Goal: Task Accomplishment & Management: Manage account settings

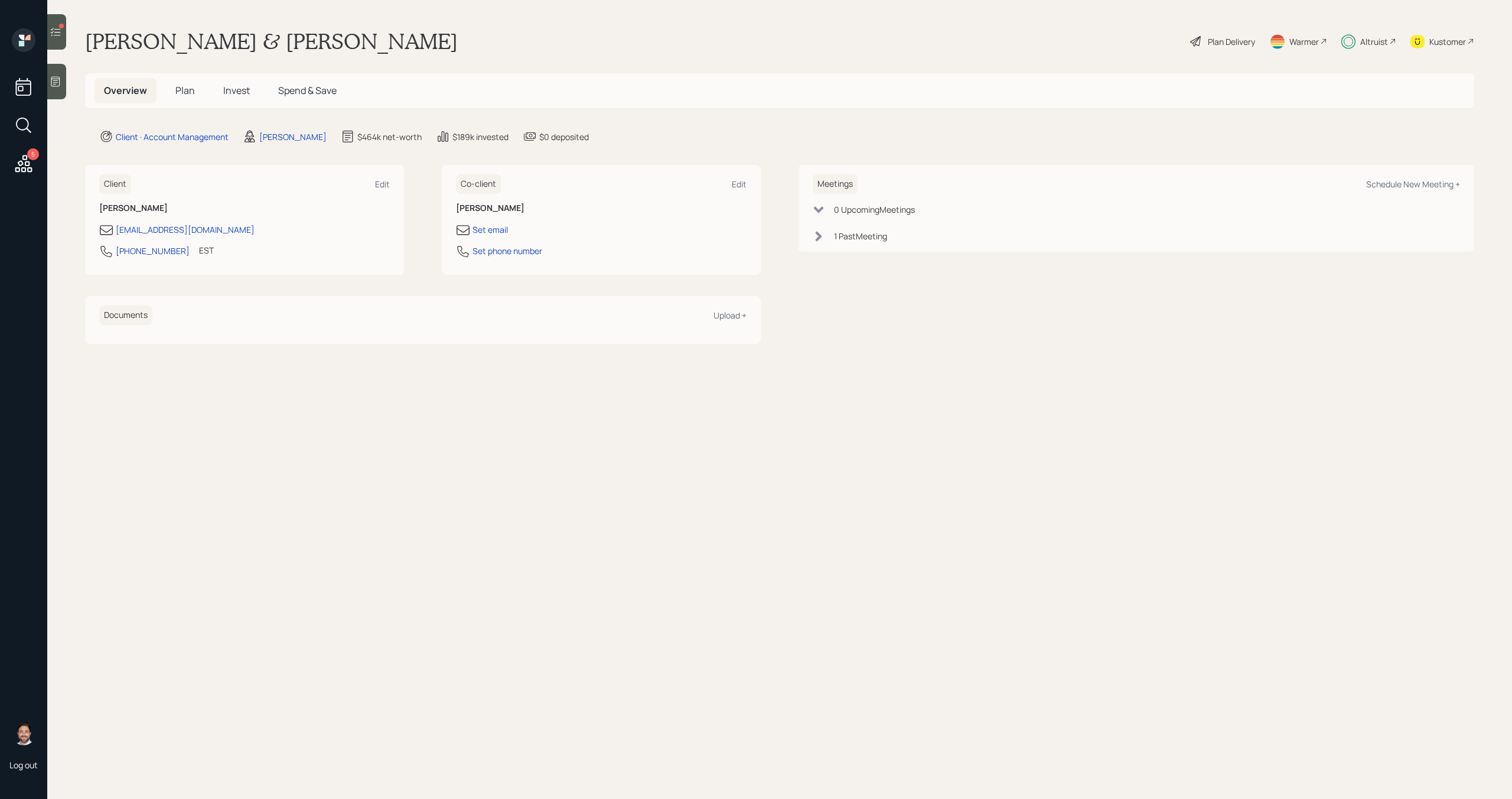
click at [184, 91] on span "Plan" at bounding box center [185, 90] width 19 height 13
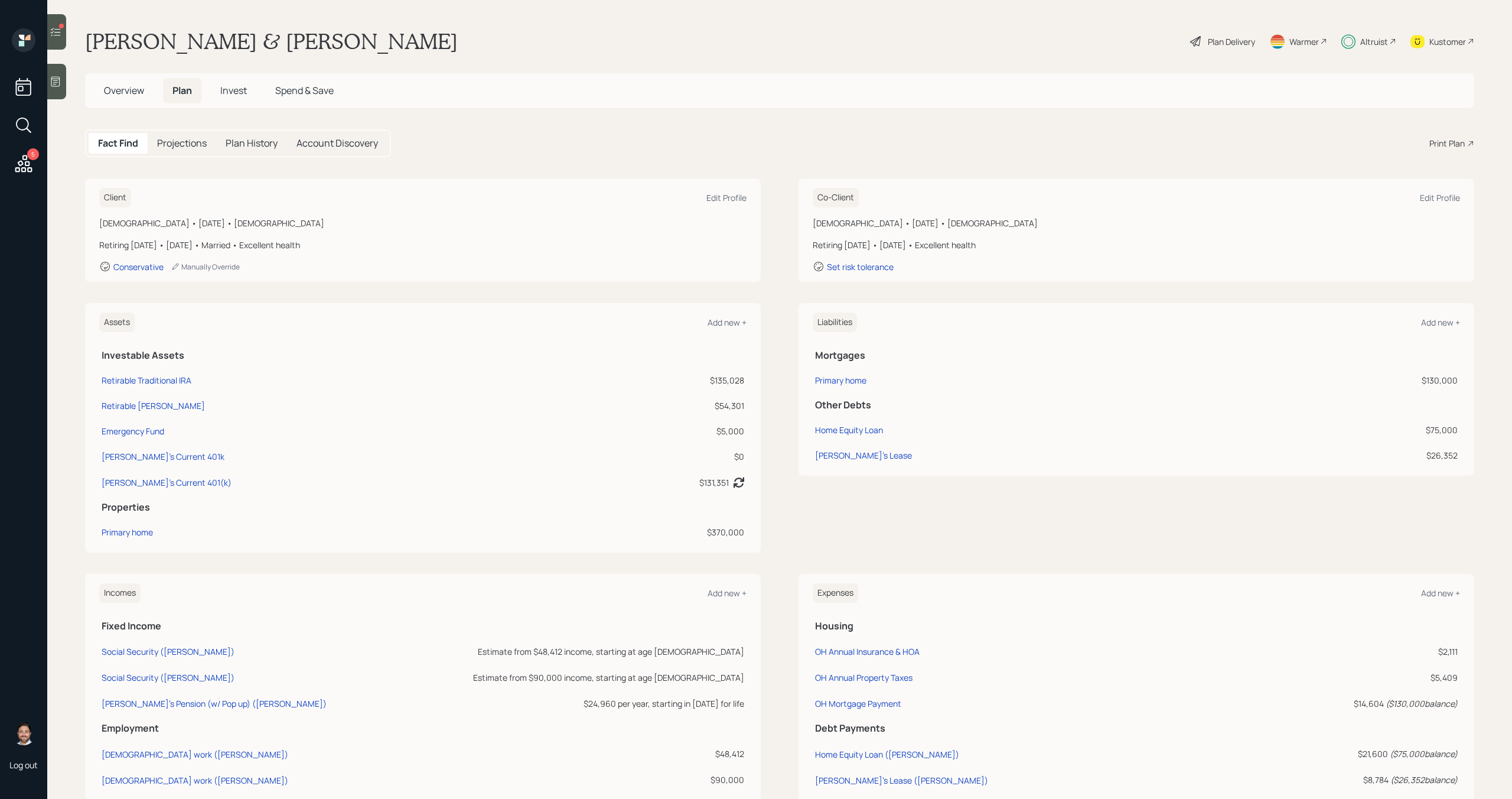
click at [59, 37] on icon at bounding box center [55, 31] width 12 height 12
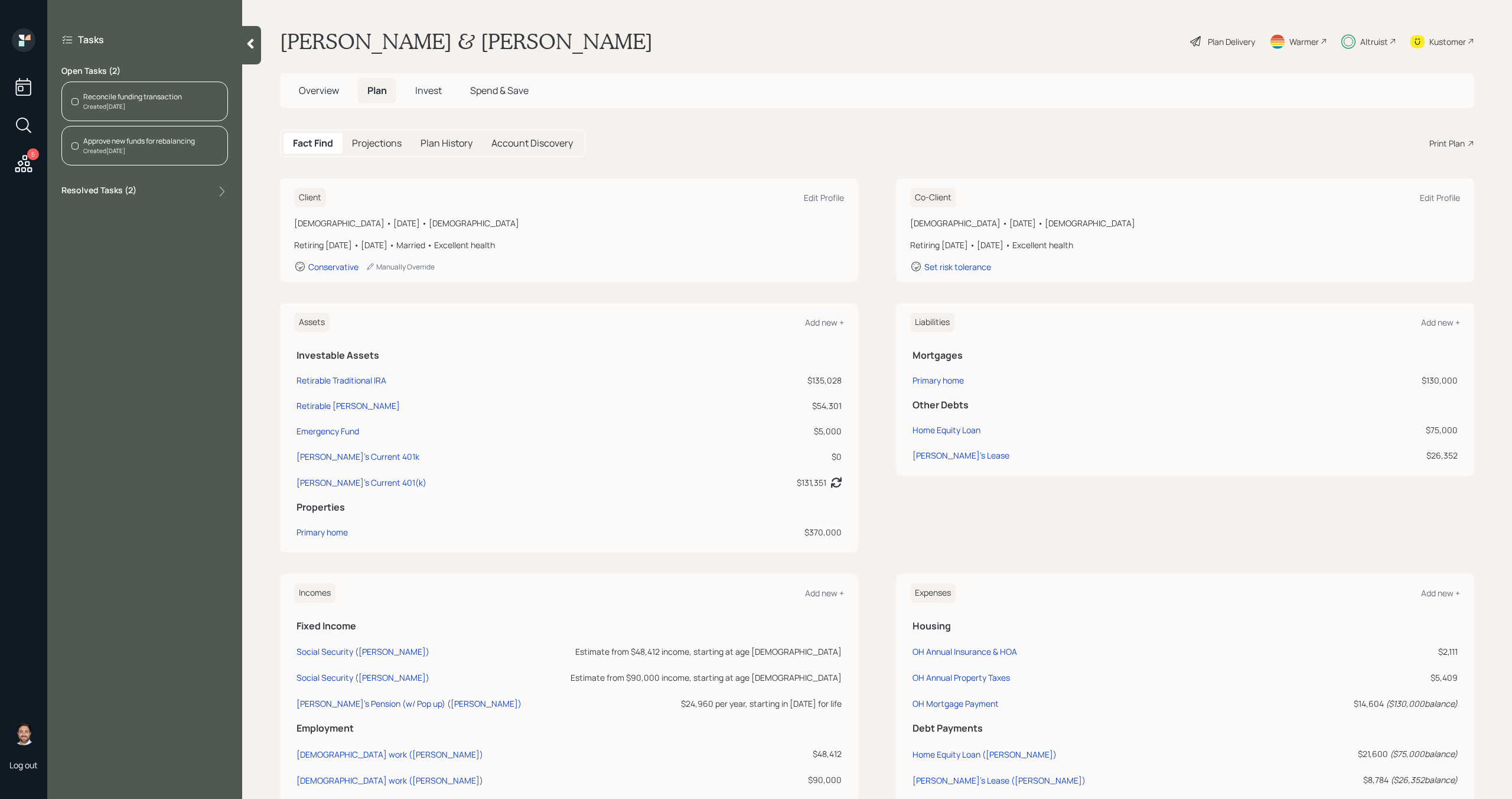
click at [149, 104] on div "Created [DATE]" at bounding box center [133, 106] width 99 height 9
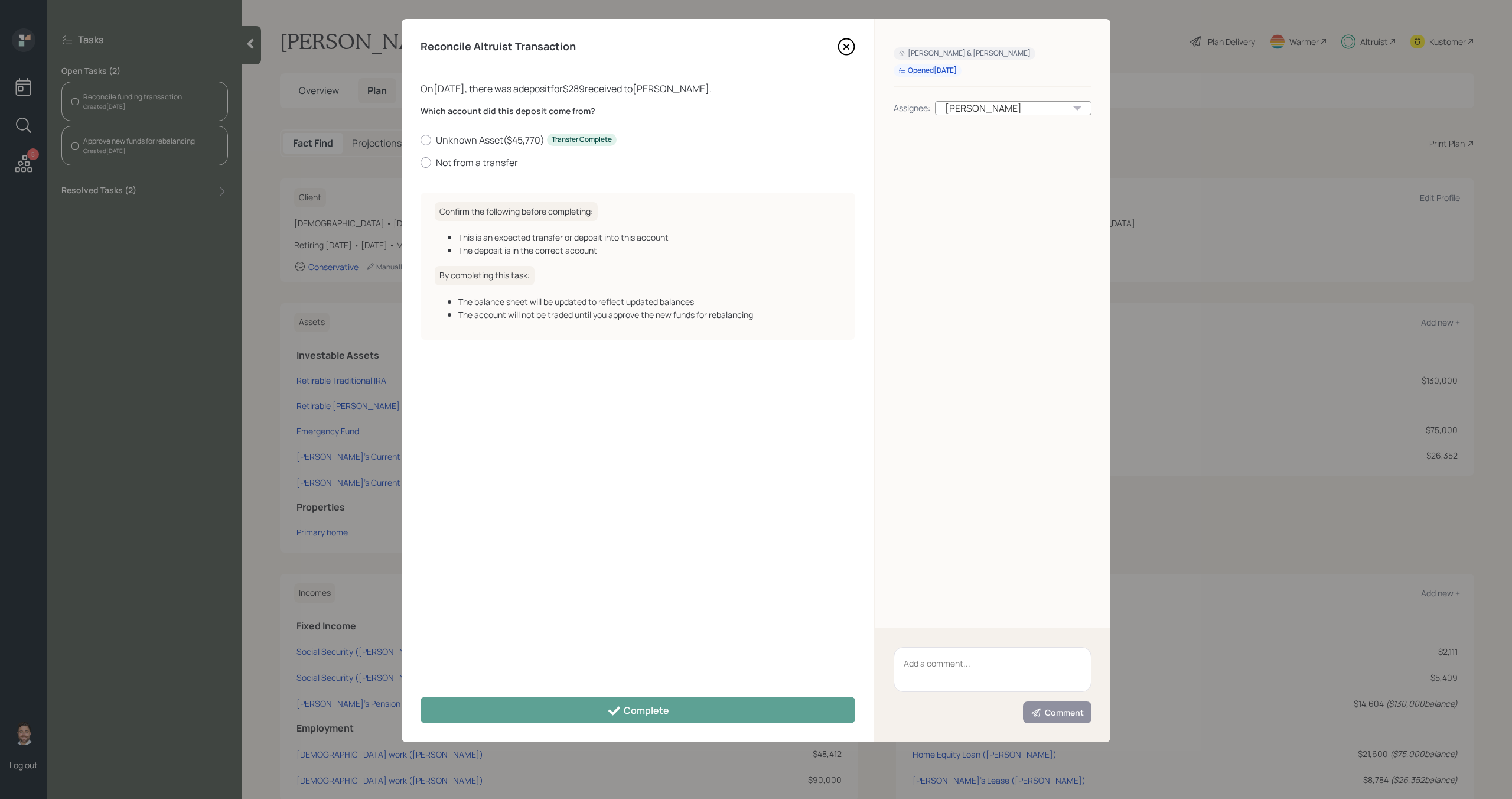
click at [851, 48] on icon at bounding box center [847, 47] width 18 height 18
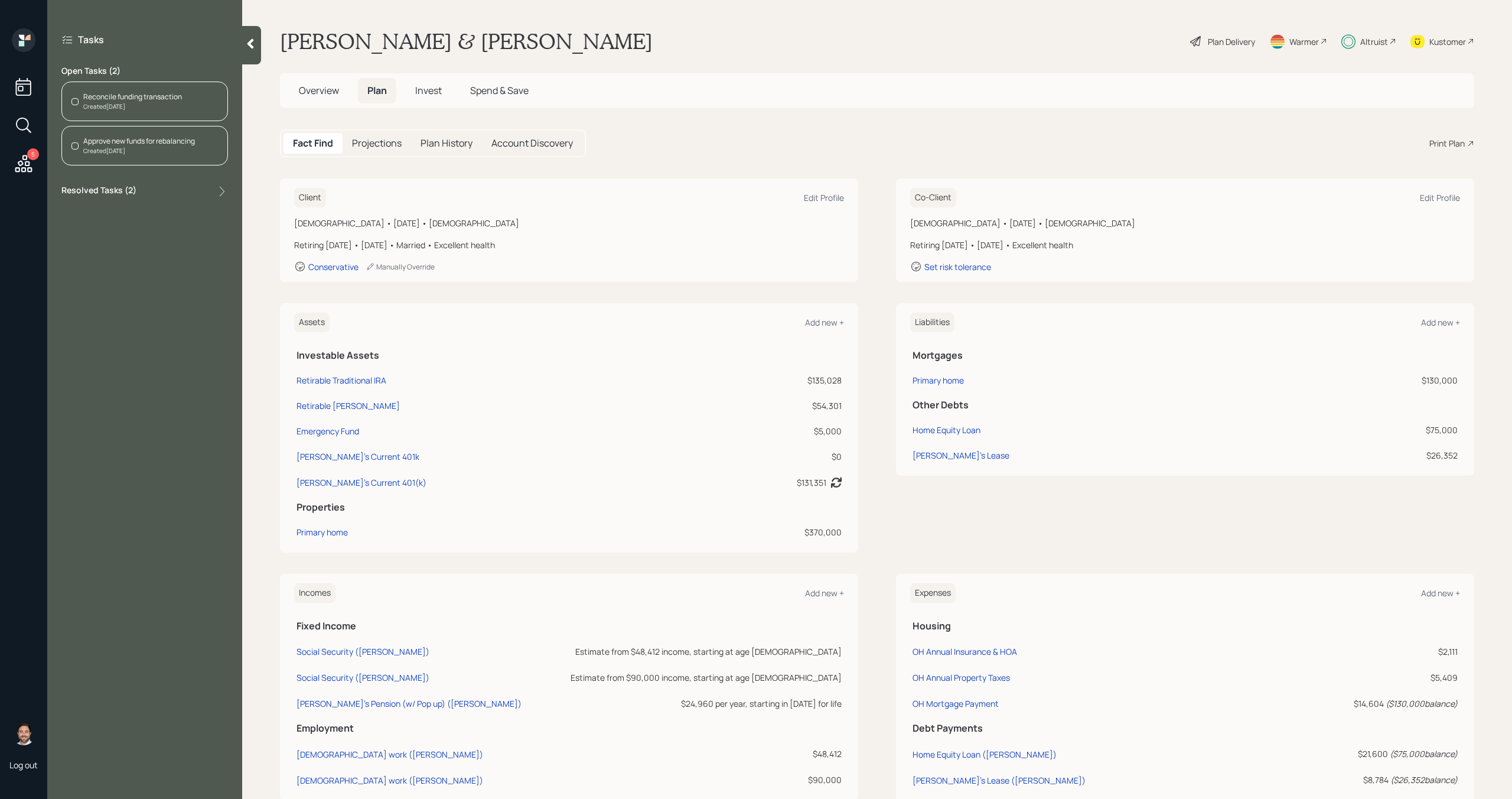
click at [331, 92] on span "Overview" at bounding box center [319, 90] width 40 height 13
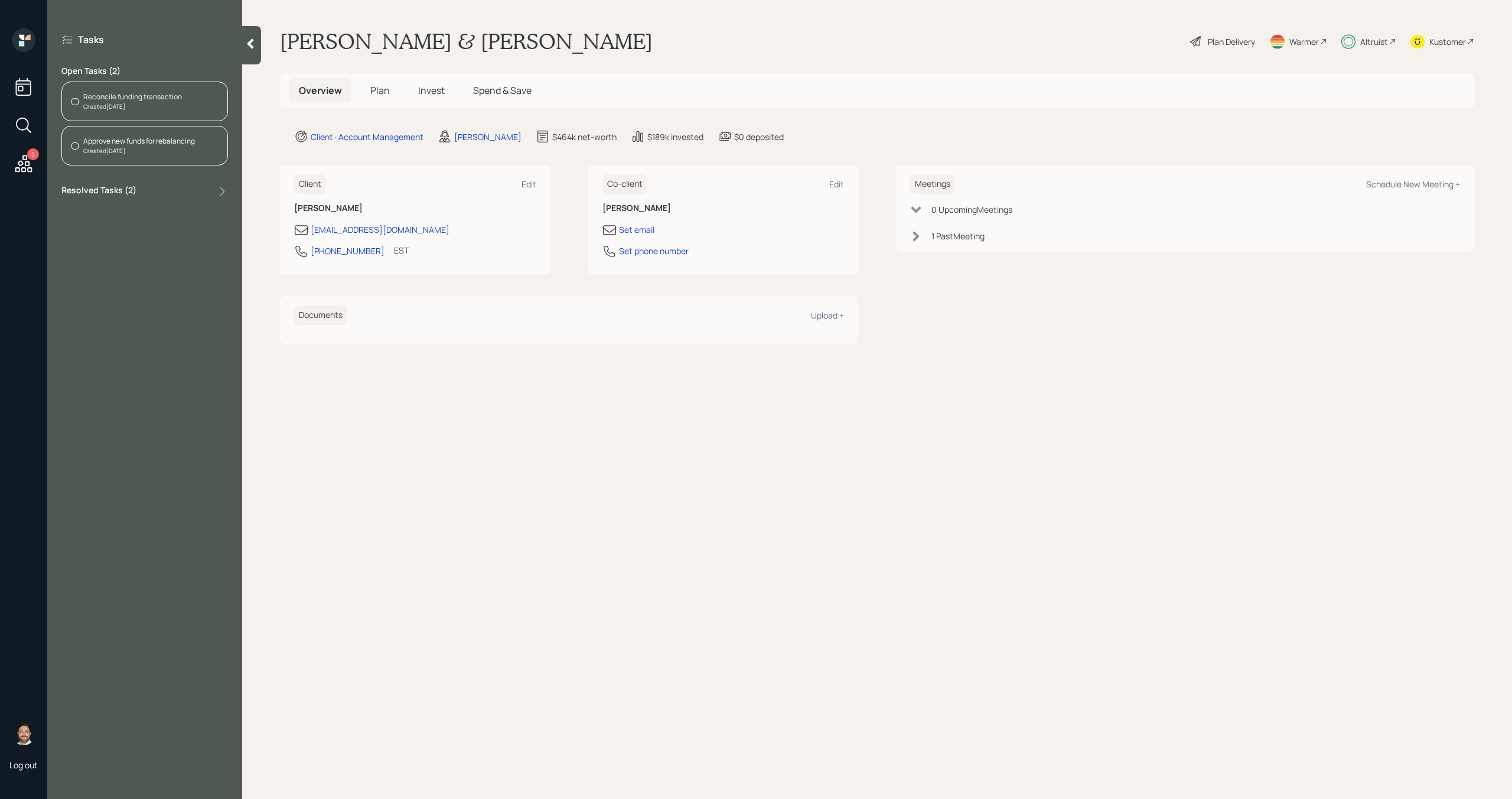
click at [391, 94] on h5 "Plan" at bounding box center [380, 91] width 39 height 26
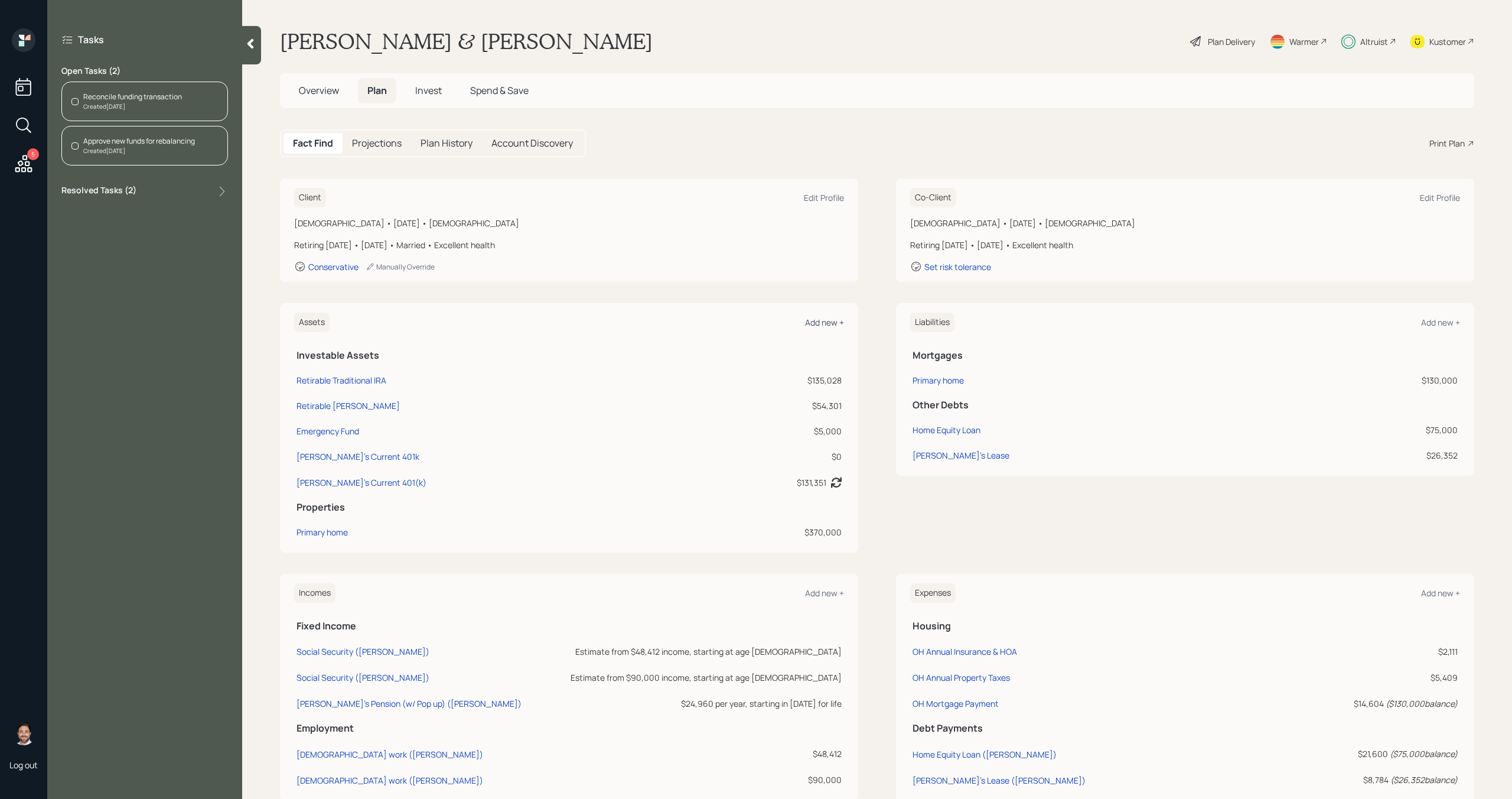
click at [829, 322] on div "Add new +" at bounding box center [824, 322] width 39 height 11
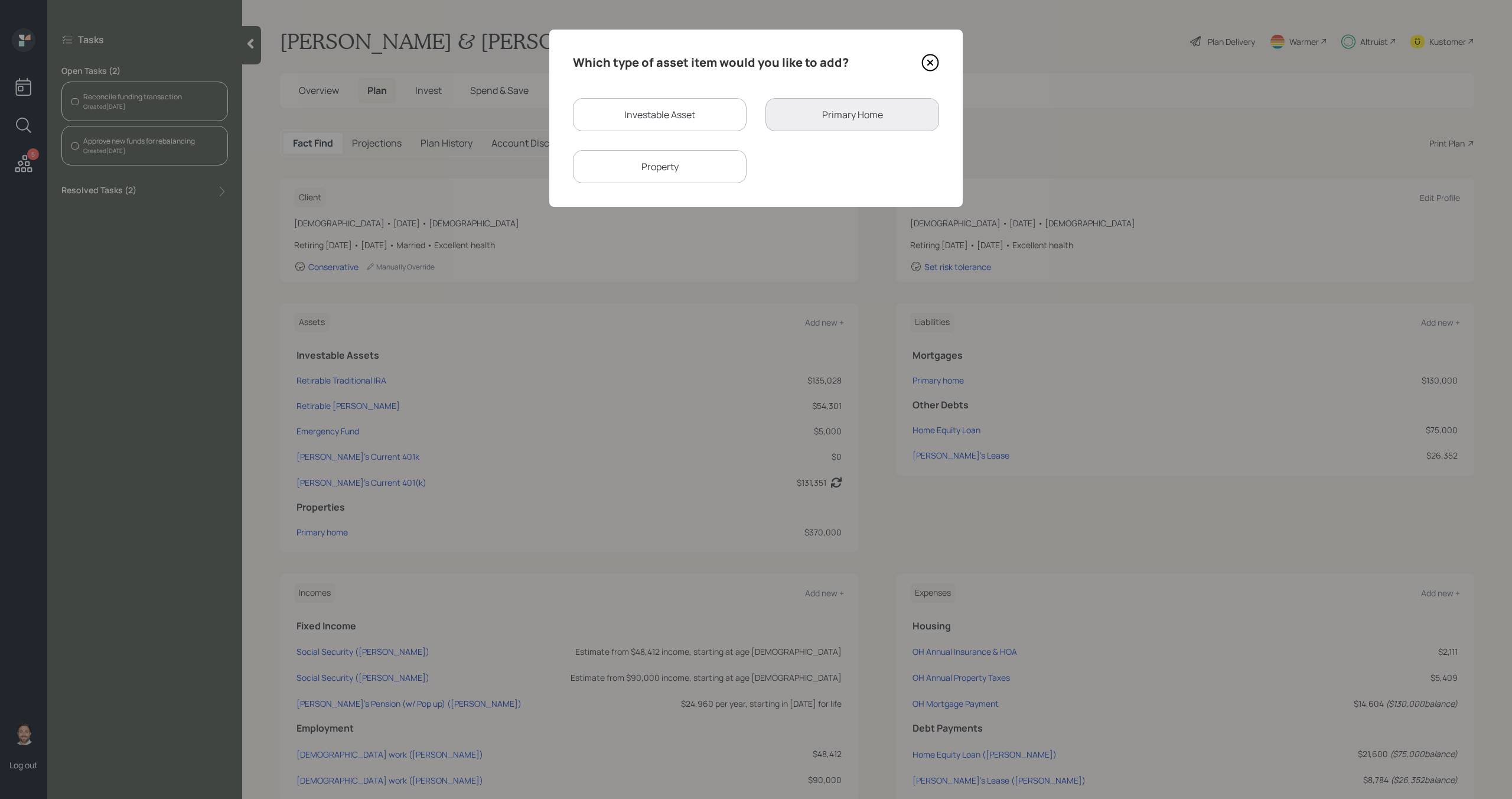
click at [709, 112] on div "Investable Asset" at bounding box center [660, 114] width 174 height 33
select select "taxable"
select select "balanced"
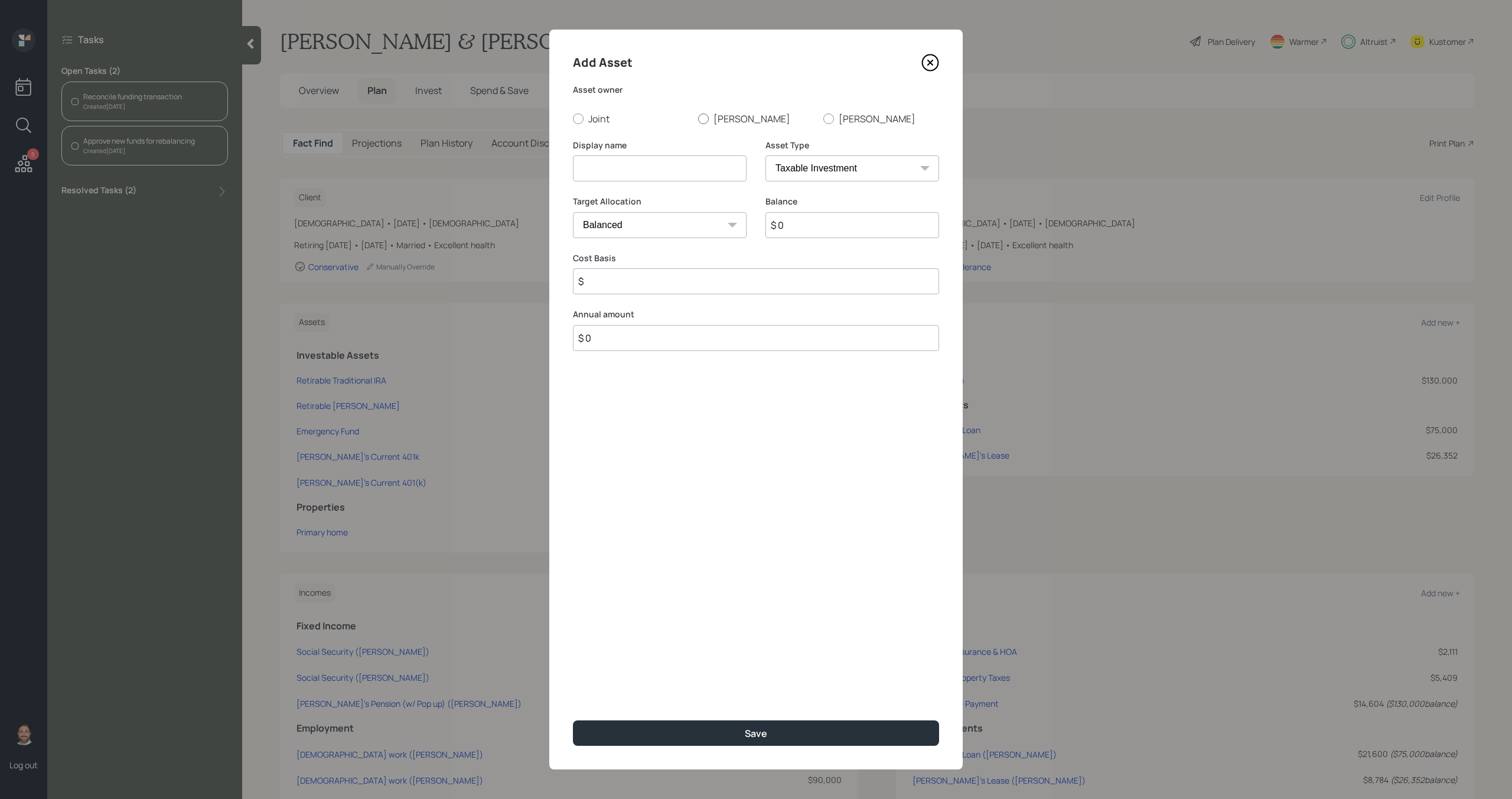
click at [726, 121] on label "[PERSON_NAME]" at bounding box center [756, 119] width 116 height 13
click at [698, 119] on input "[PERSON_NAME]" at bounding box center [697, 118] width 1 height 1
radio input "true"
click at [686, 162] on input at bounding box center [660, 168] width 174 height 26
type input "Former [PERSON_NAME] 401k"
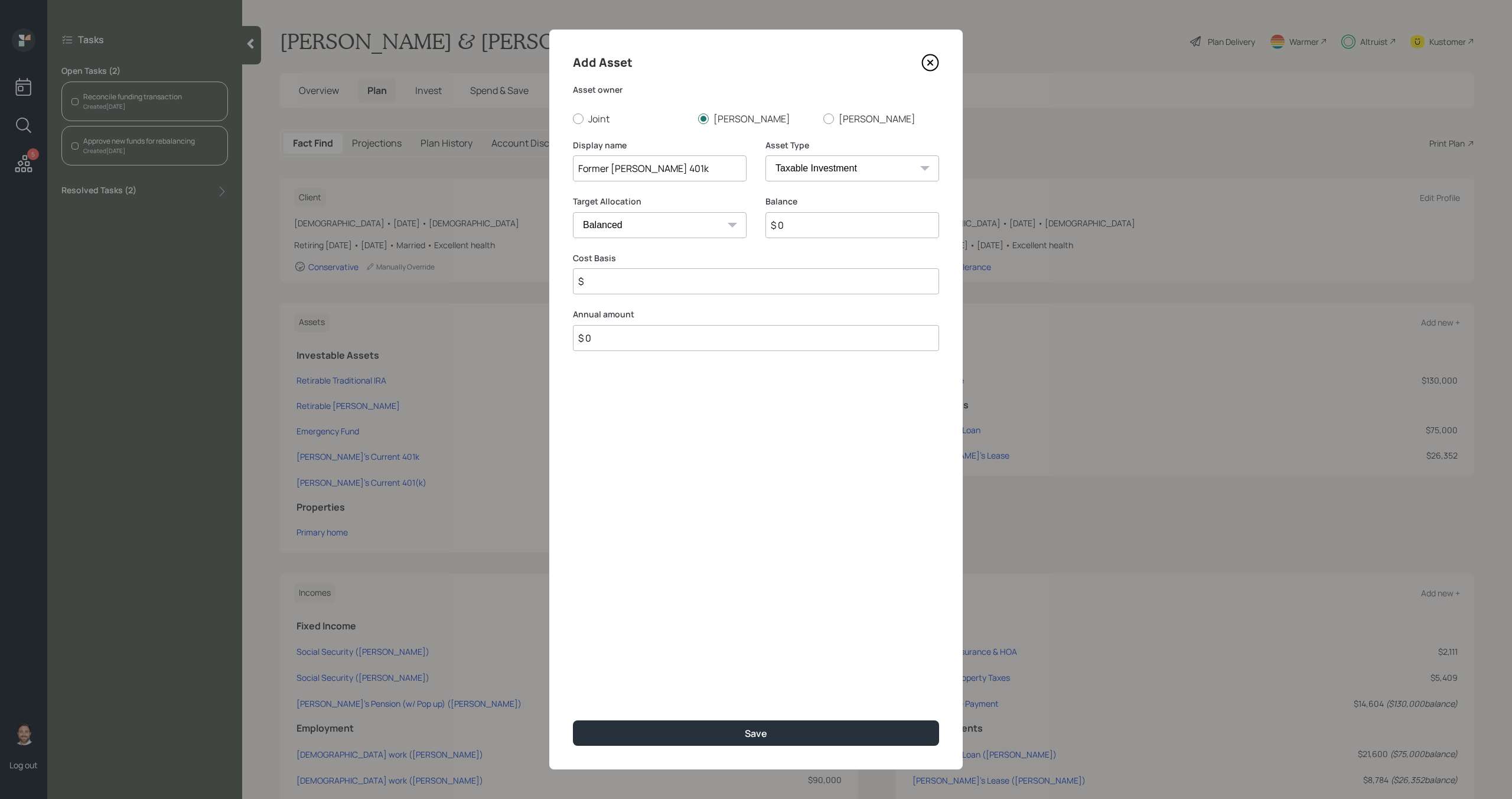
click at [817, 230] on input "$ 0" at bounding box center [852, 225] width 174 height 26
type input "$ 289"
click at [839, 171] on select "SEP [PERSON_NAME] IRA 401(k) [PERSON_NAME] 401(k) 403(b) [PERSON_NAME] 403(b) 4…" at bounding box center [852, 168] width 174 height 26
select select "roth_401k"
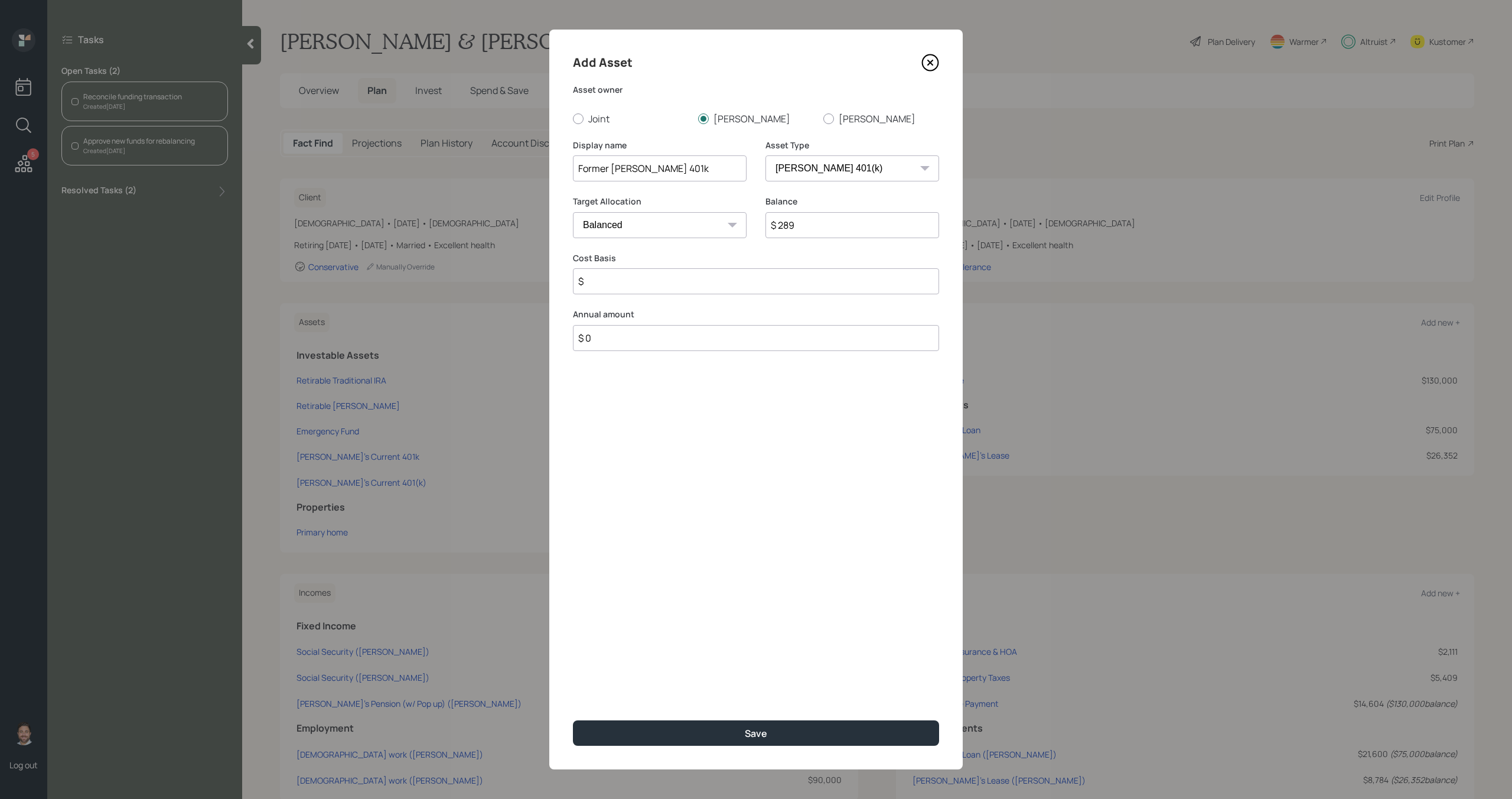
click at [766, 155] on select "SEP [PERSON_NAME] IRA 401(k) [PERSON_NAME] 401(k) 403(b) [PERSON_NAME] 403(b) 4…" at bounding box center [852, 168] width 174 height 26
click at [715, 285] on input "number" at bounding box center [651, 281] width 156 height 26
type input "0"
click at [770, 289] on input "number" at bounding box center [844, 281] width 156 height 26
type input "0"
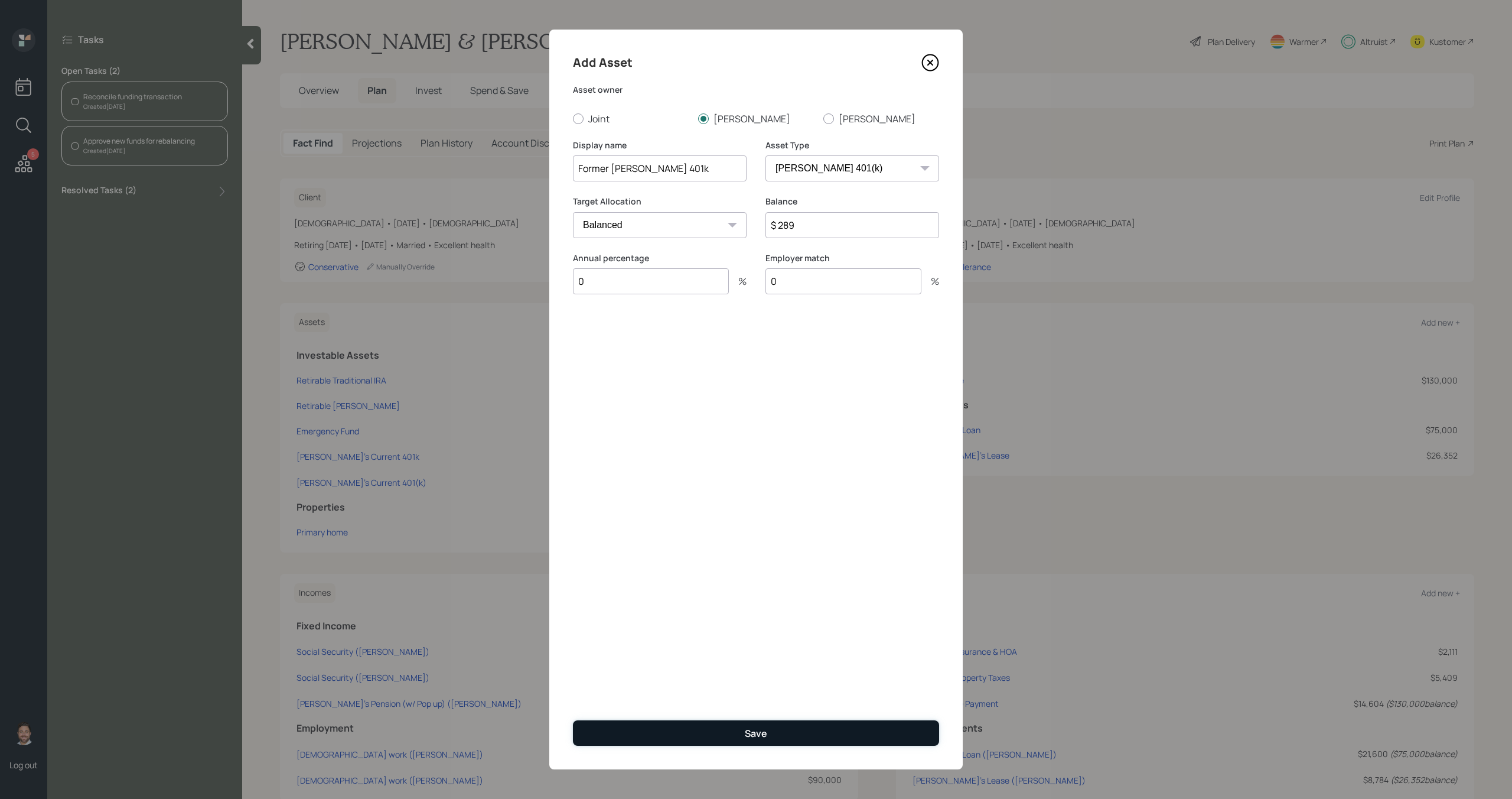
click at [760, 729] on div "Save" at bounding box center [756, 733] width 22 height 13
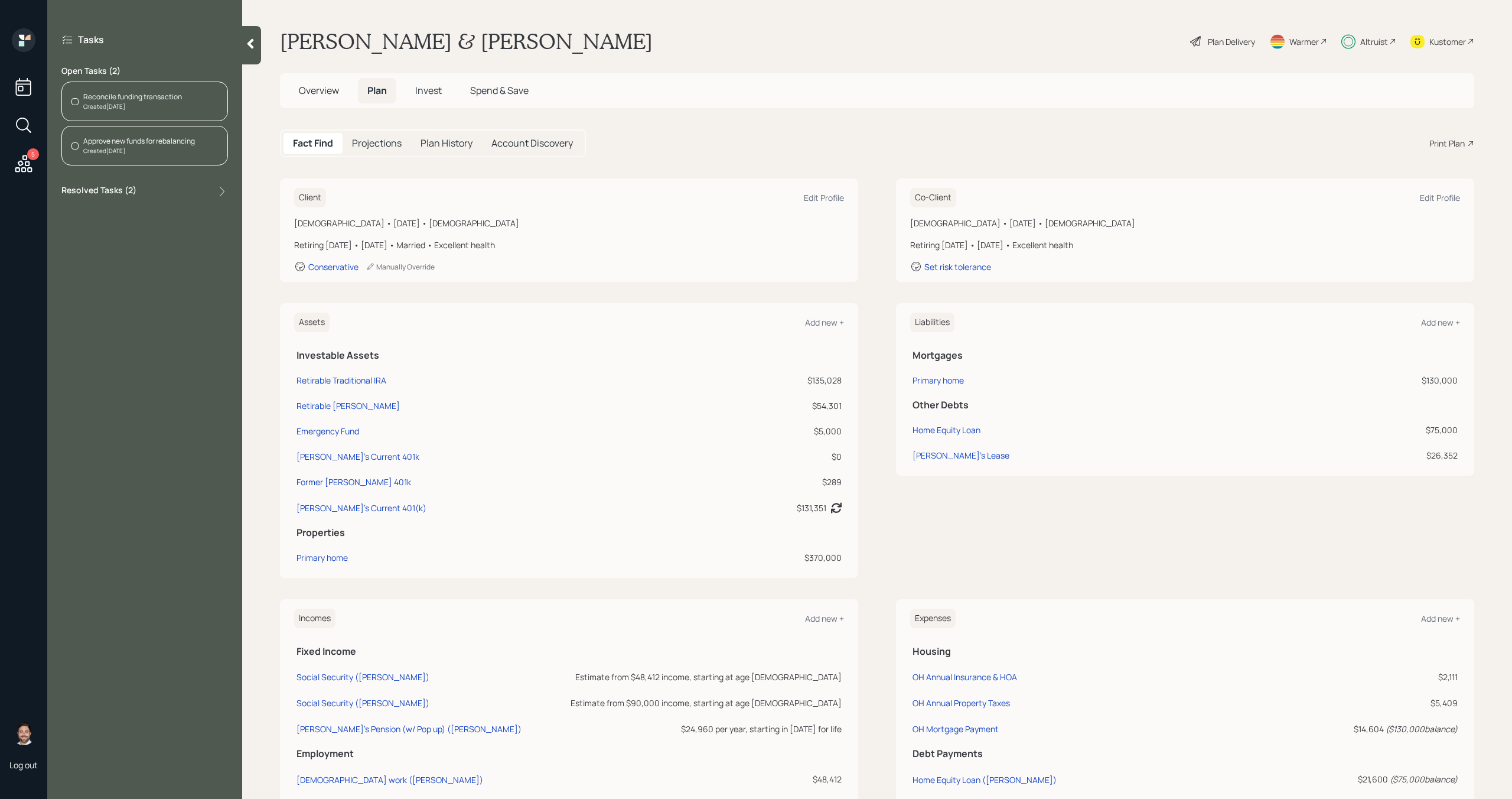
click at [436, 89] on span "Invest" at bounding box center [428, 90] width 27 height 13
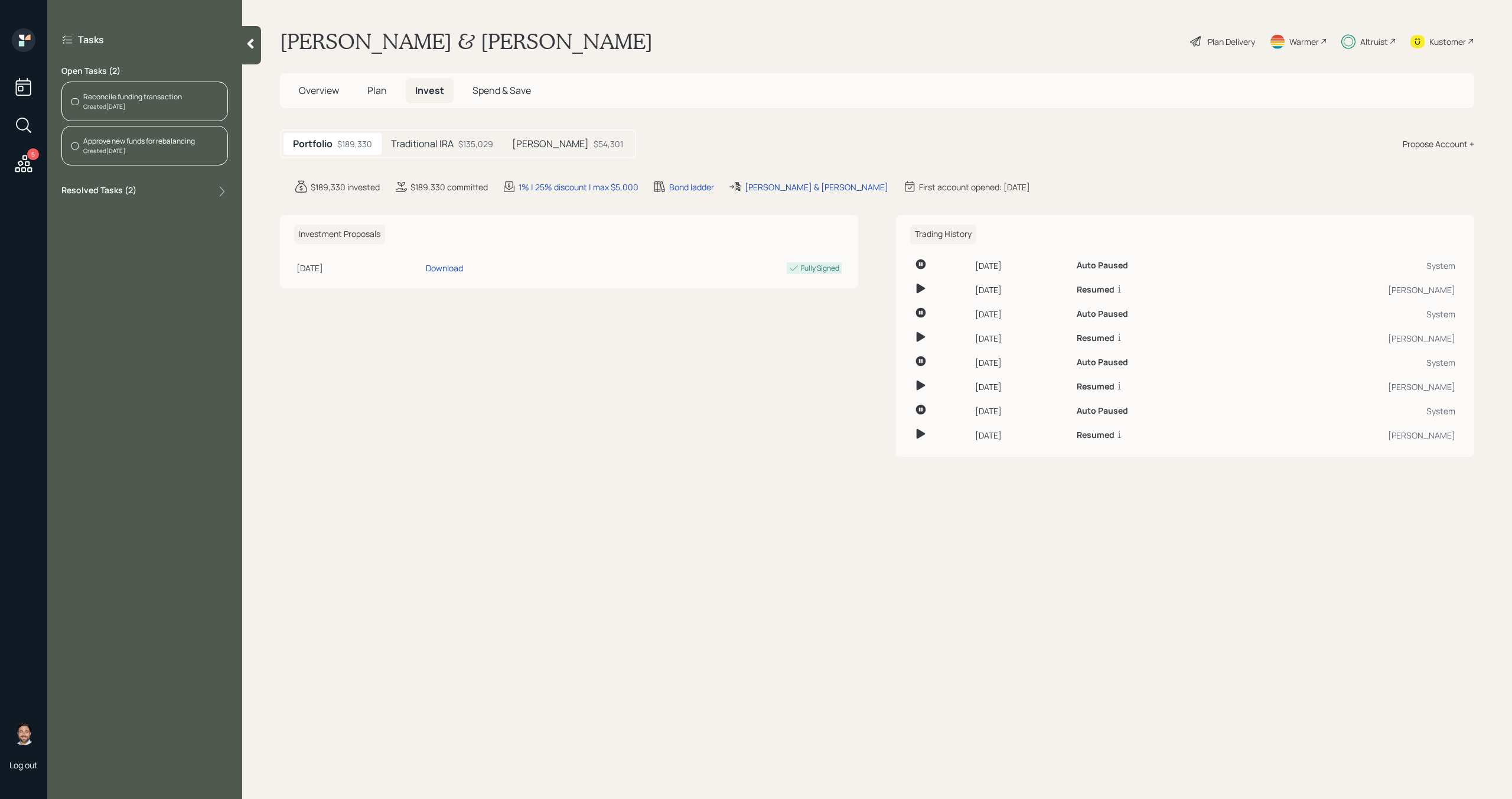
click at [533, 142] on h5 "[PERSON_NAME]" at bounding box center [551, 144] width 77 height 11
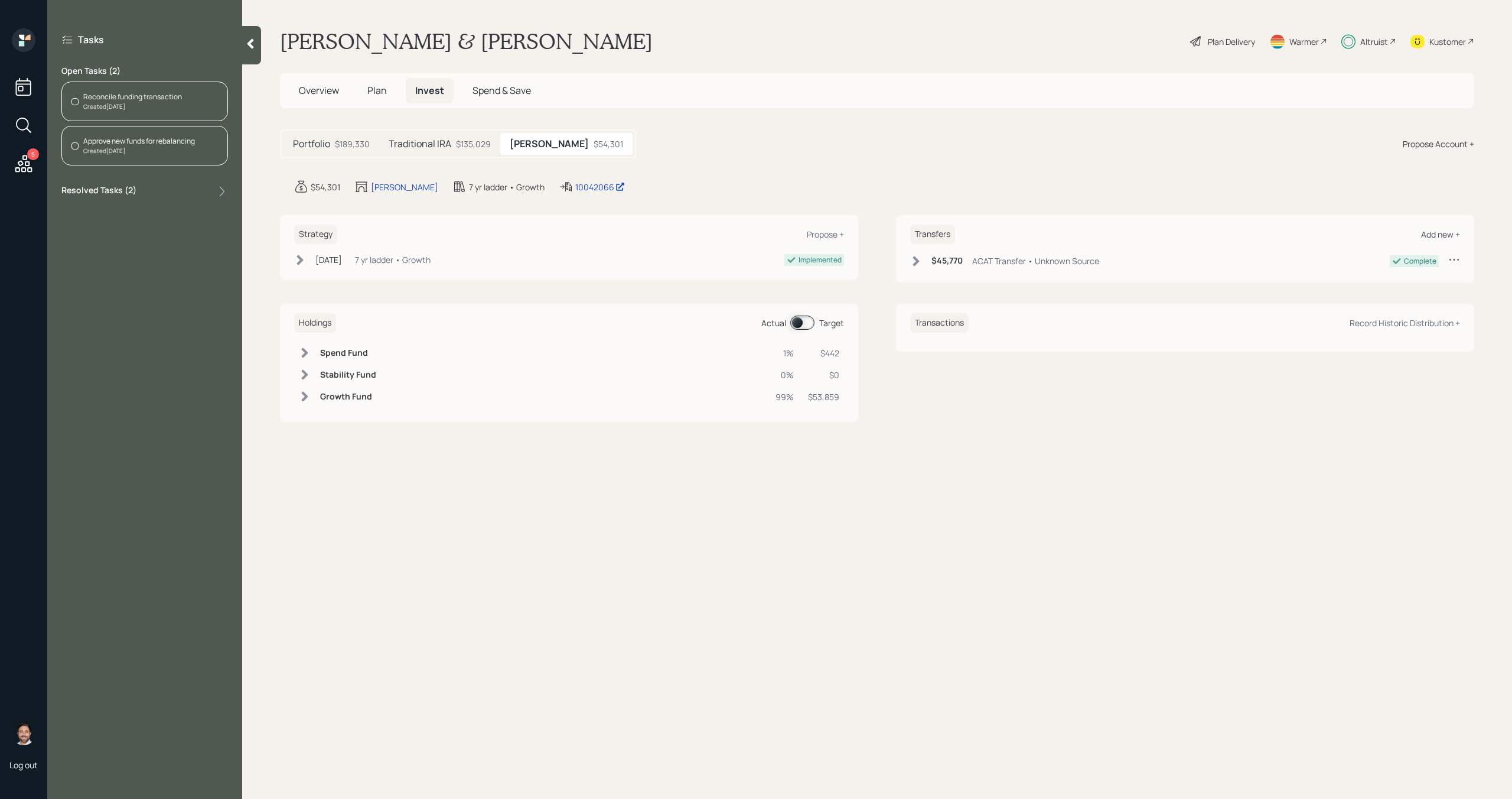
click at [1439, 235] on div "Add new +" at bounding box center [1440, 235] width 39 height 11
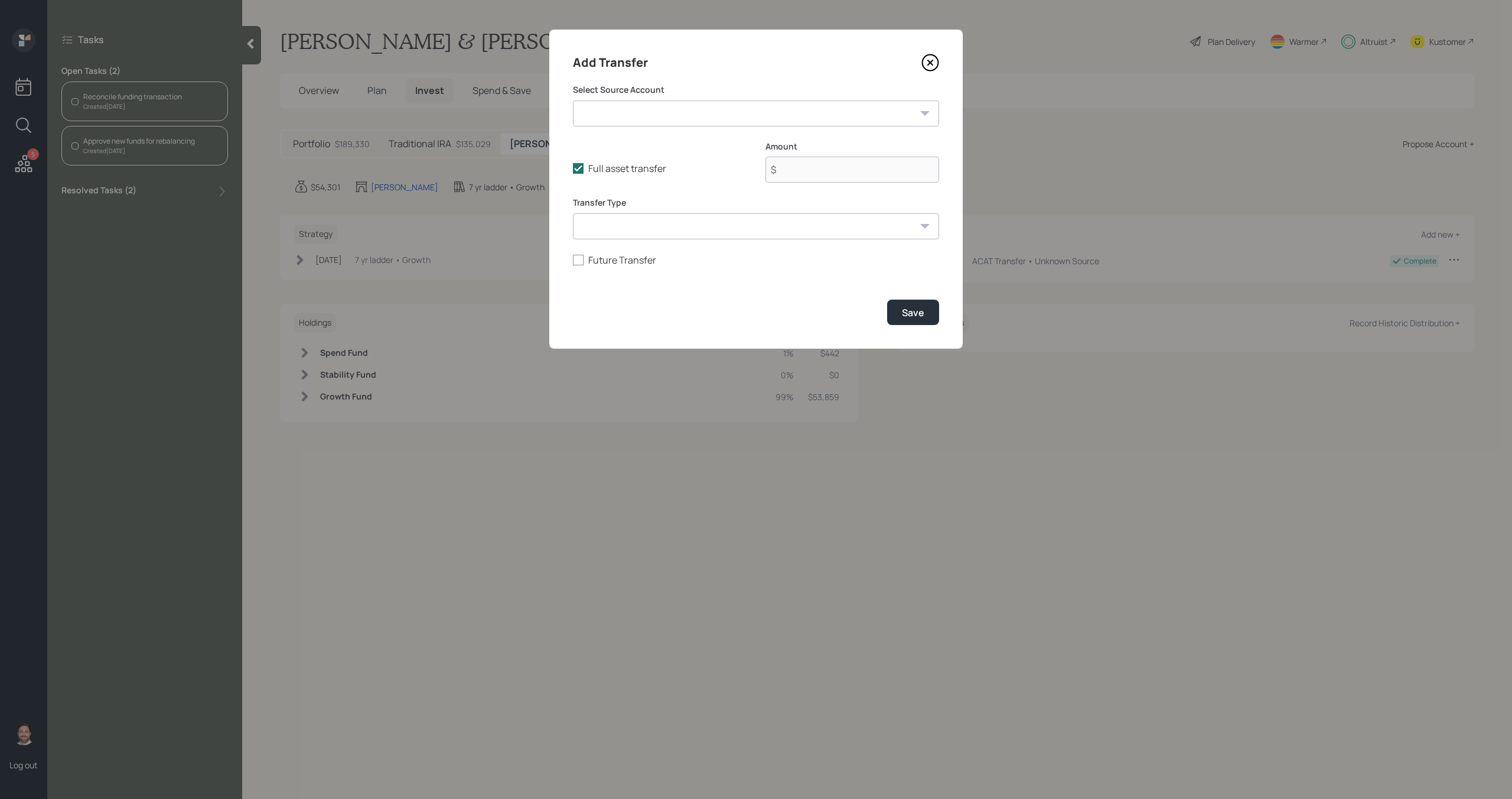
click at [832, 113] on select "Emergency Fund ($5,000 | Emergency Fund) [PERSON_NAME]'s Current 401k ($0 | 401…" at bounding box center [756, 113] width 366 height 26
select select "10b583d0-c8fe-4e0b-a1ee-ac90e78cd14f"
click at [573, 100] on select "Emergency Fund ($5,000 | Emergency Fund) [PERSON_NAME]'s Current 401k ($0 | 401…" at bounding box center [756, 113] width 366 height 26
type input "$ 289"
click at [916, 309] on div "Save" at bounding box center [913, 313] width 22 height 13
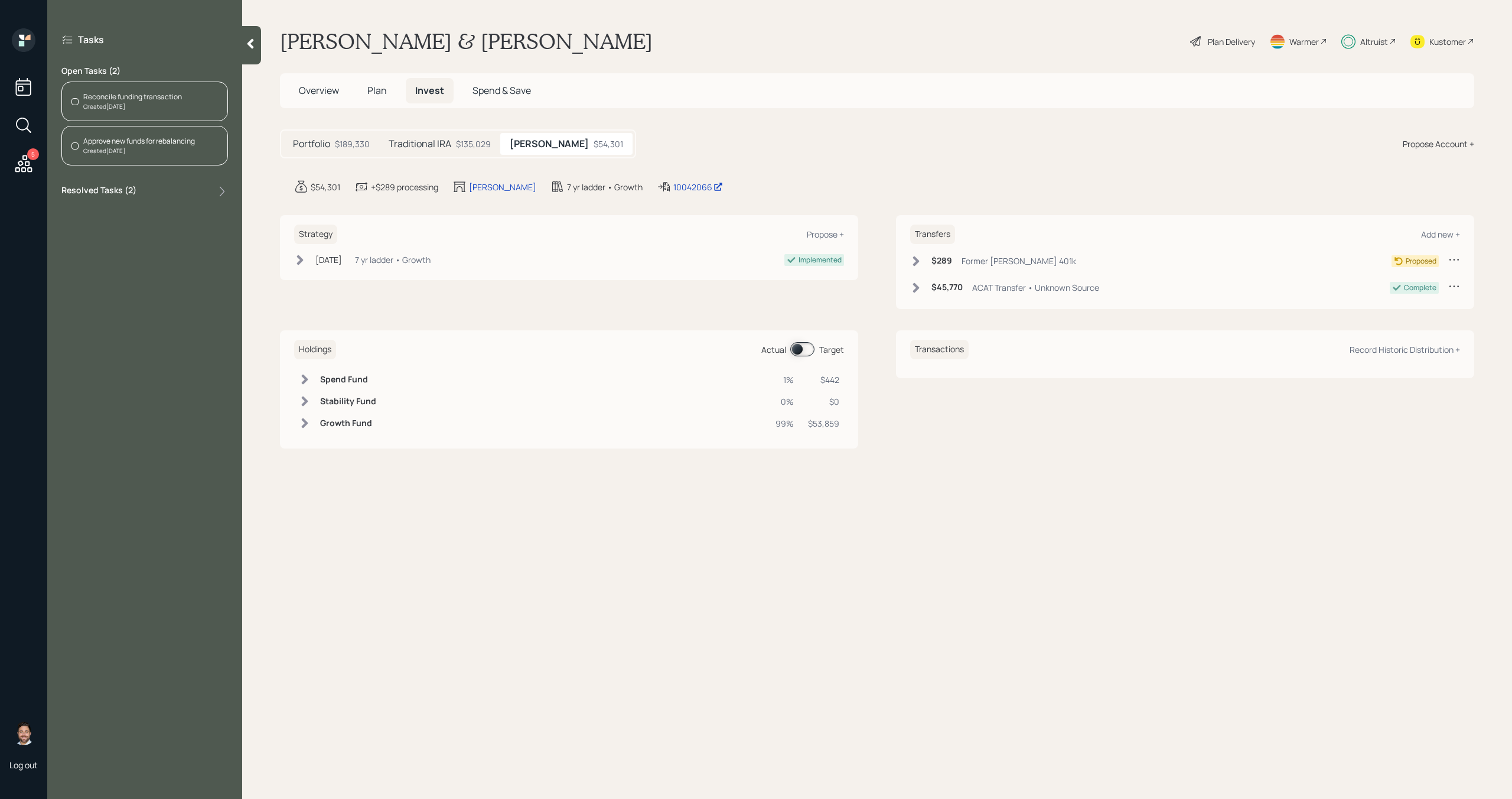
click at [921, 263] on icon at bounding box center [916, 261] width 12 height 12
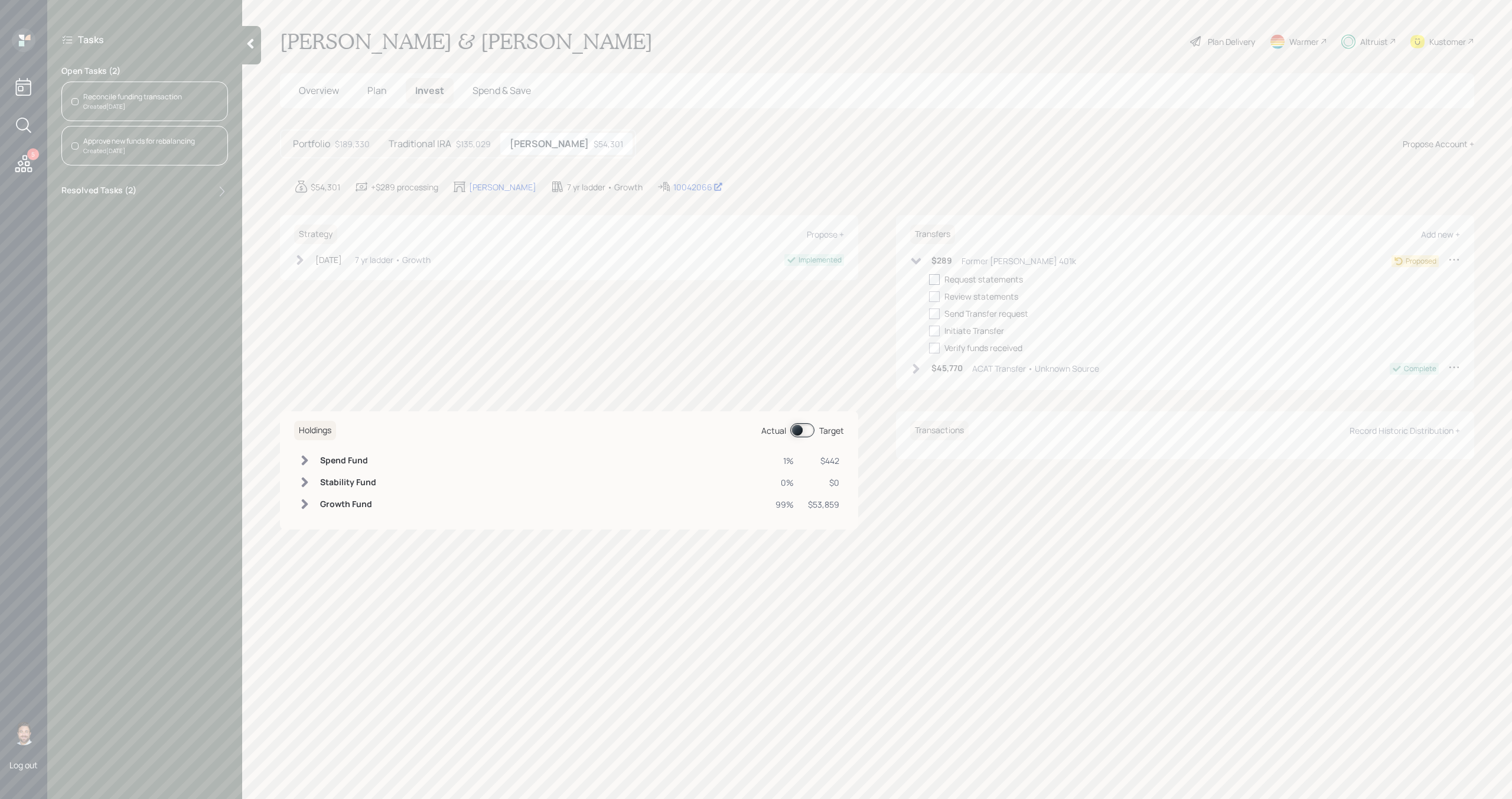
click at [934, 281] on div at bounding box center [934, 279] width 10 height 10
click at [930, 280] on input "checkbox" at bounding box center [929, 279] width 1 height 1
checkbox input "true"
click at [935, 299] on div at bounding box center [934, 297] width 10 height 10
click at [930, 297] on input "checkbox" at bounding box center [929, 296] width 1 height 1
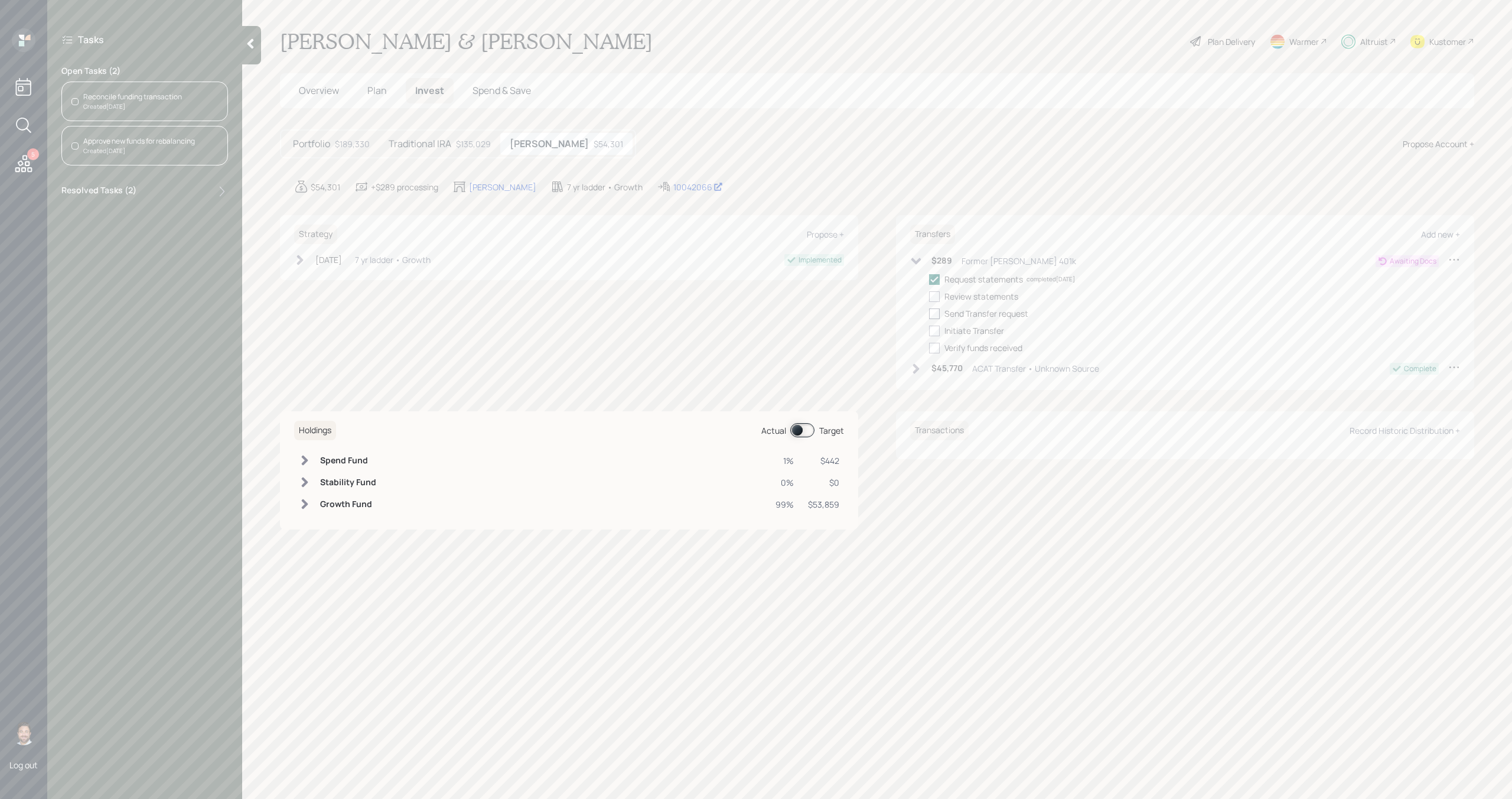
checkbox input "true"
click at [935, 312] on div at bounding box center [934, 313] width 10 height 10
click at [930, 313] on input "checkbox" at bounding box center [929, 313] width 1 height 1
checkbox input "true"
click at [935, 333] on div at bounding box center [934, 330] width 10 height 10
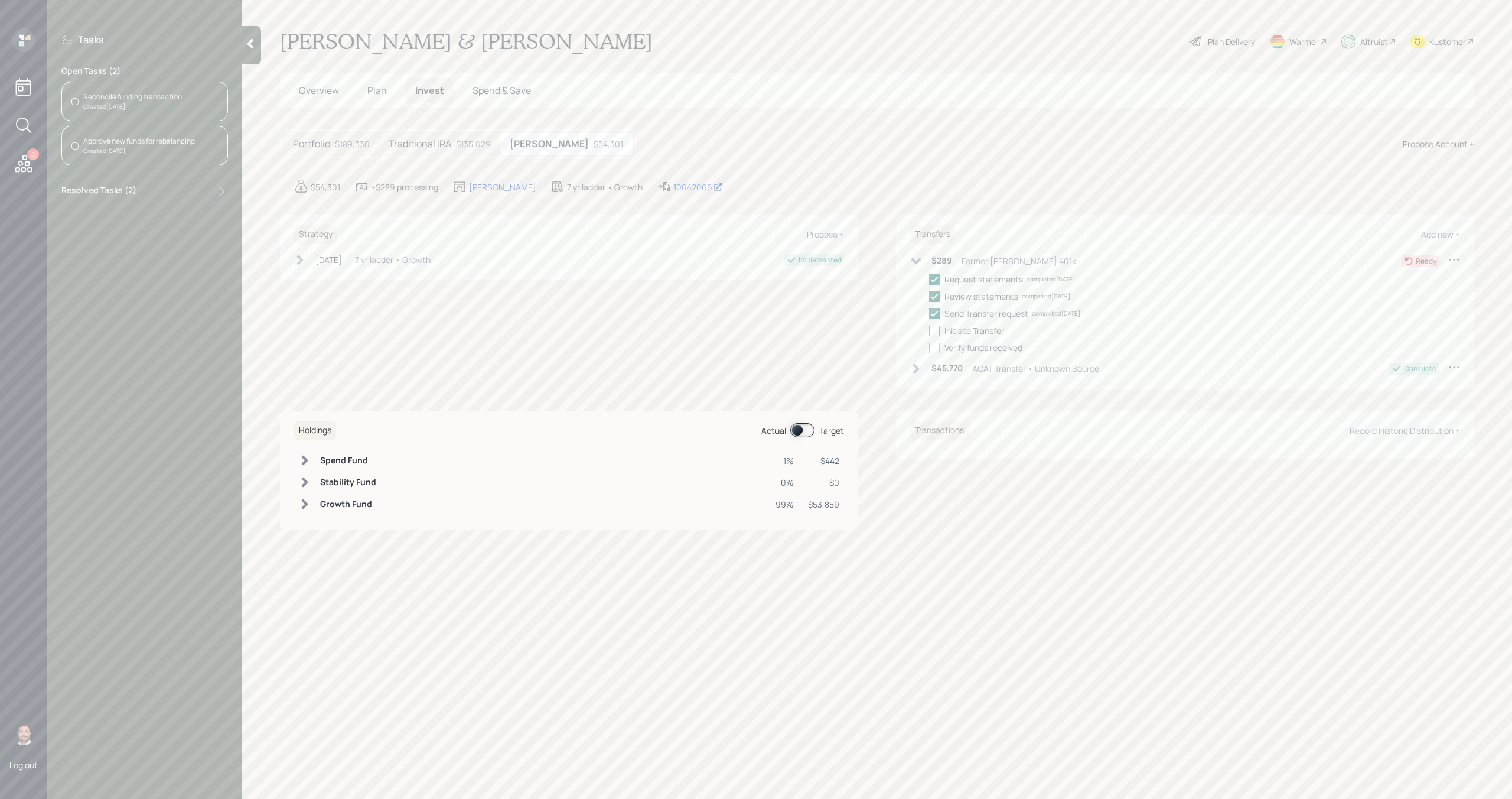
click at [930, 331] on input "checkbox" at bounding box center [929, 330] width 1 height 1
checkbox input "true"
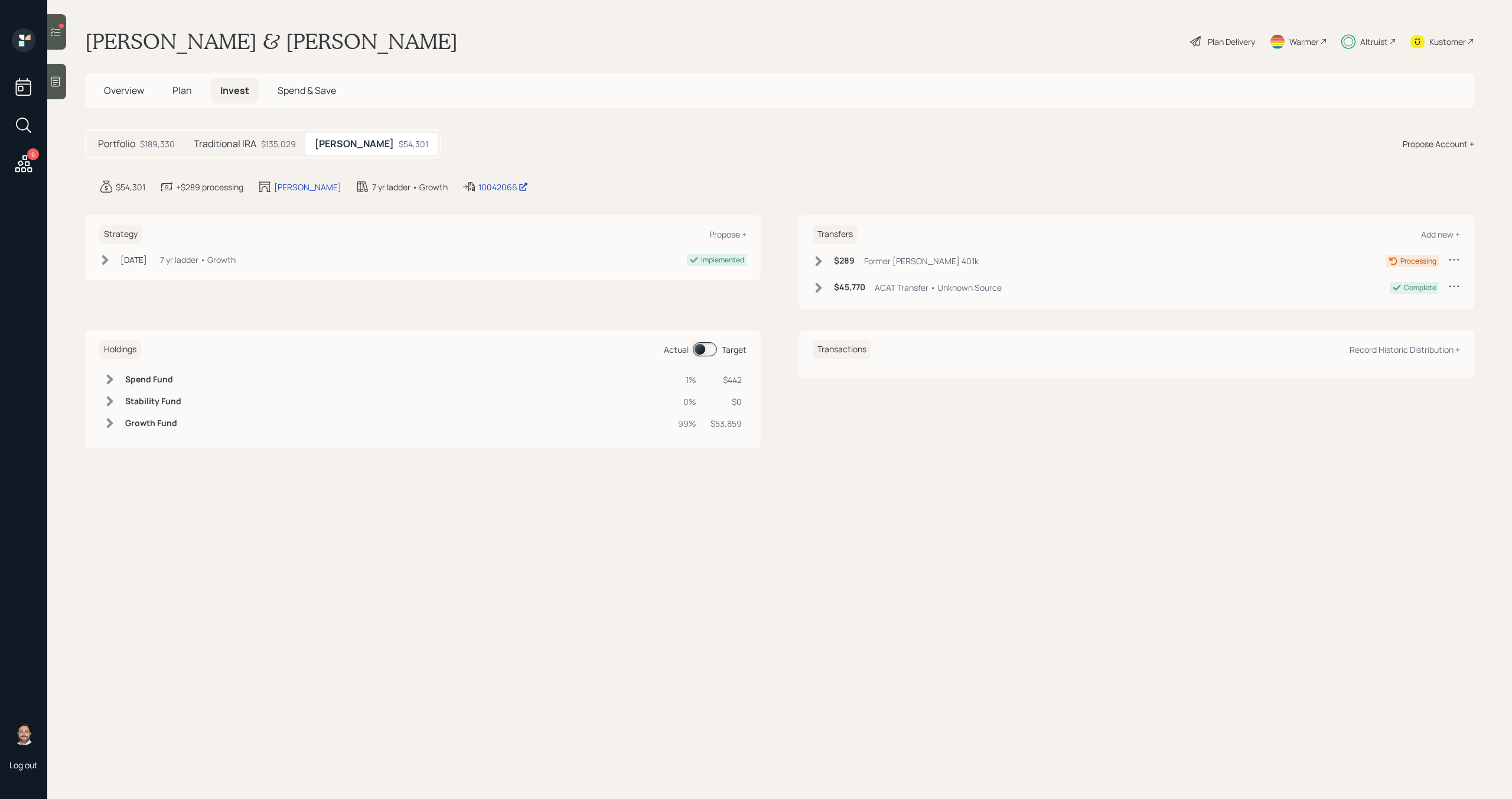
click at [61, 34] on icon at bounding box center [55, 31] width 12 height 12
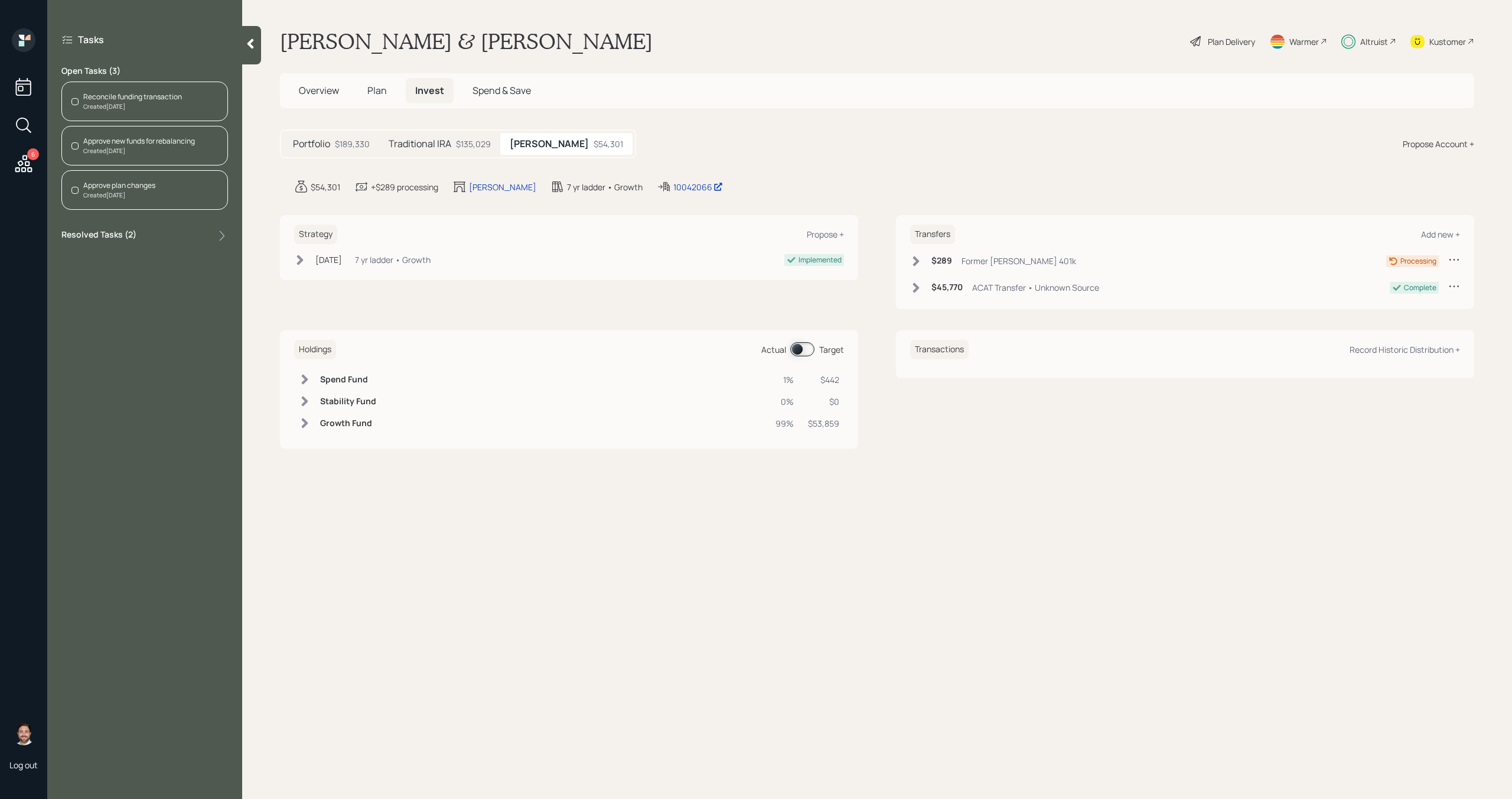
click at [153, 184] on div "Approve plan changes" at bounding box center [120, 185] width 72 height 10
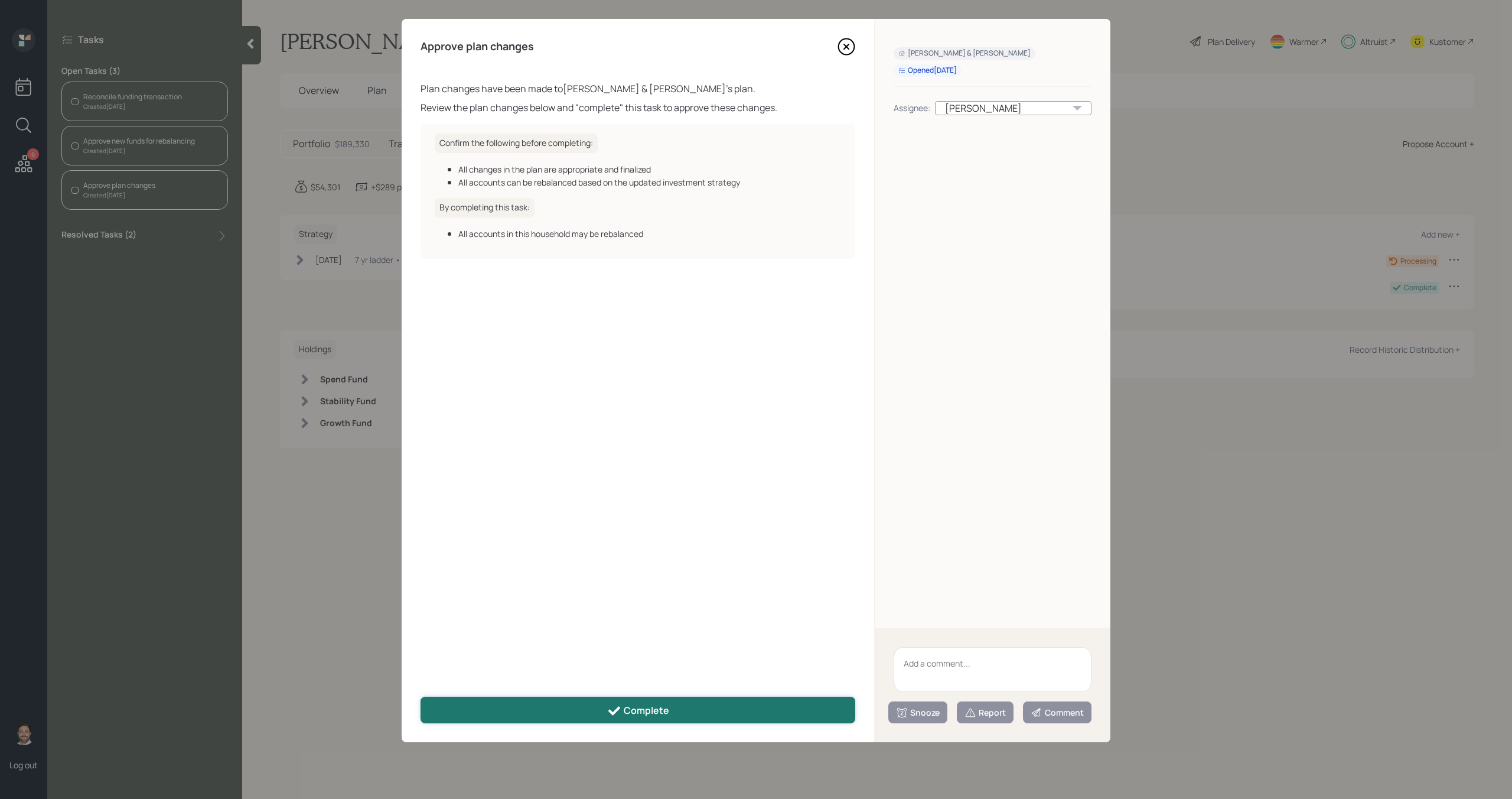
click at [570, 711] on button "Complete" at bounding box center [638, 710] width 435 height 27
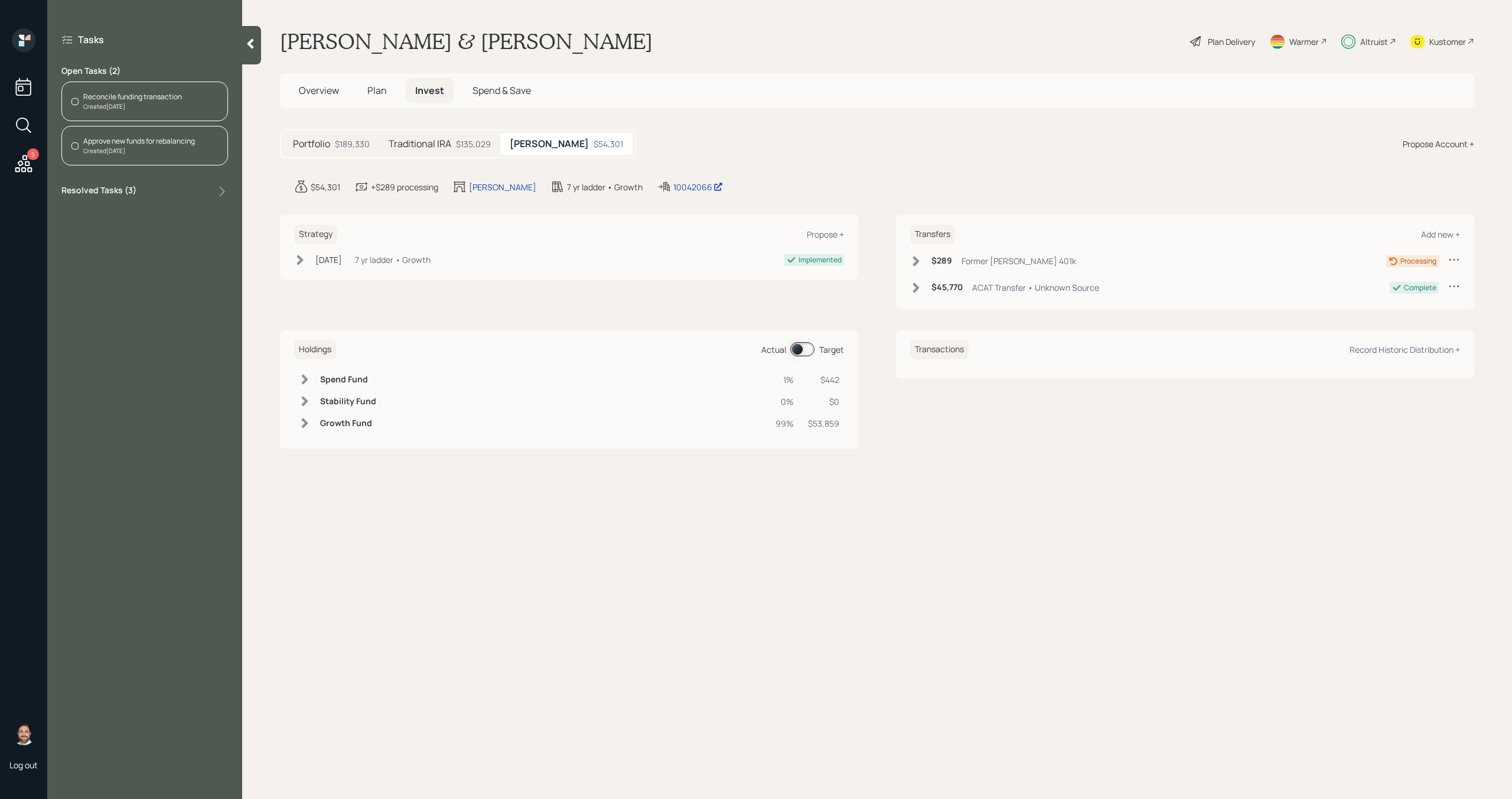
click at [171, 105] on div "Created [DATE]" at bounding box center [133, 106] width 99 height 9
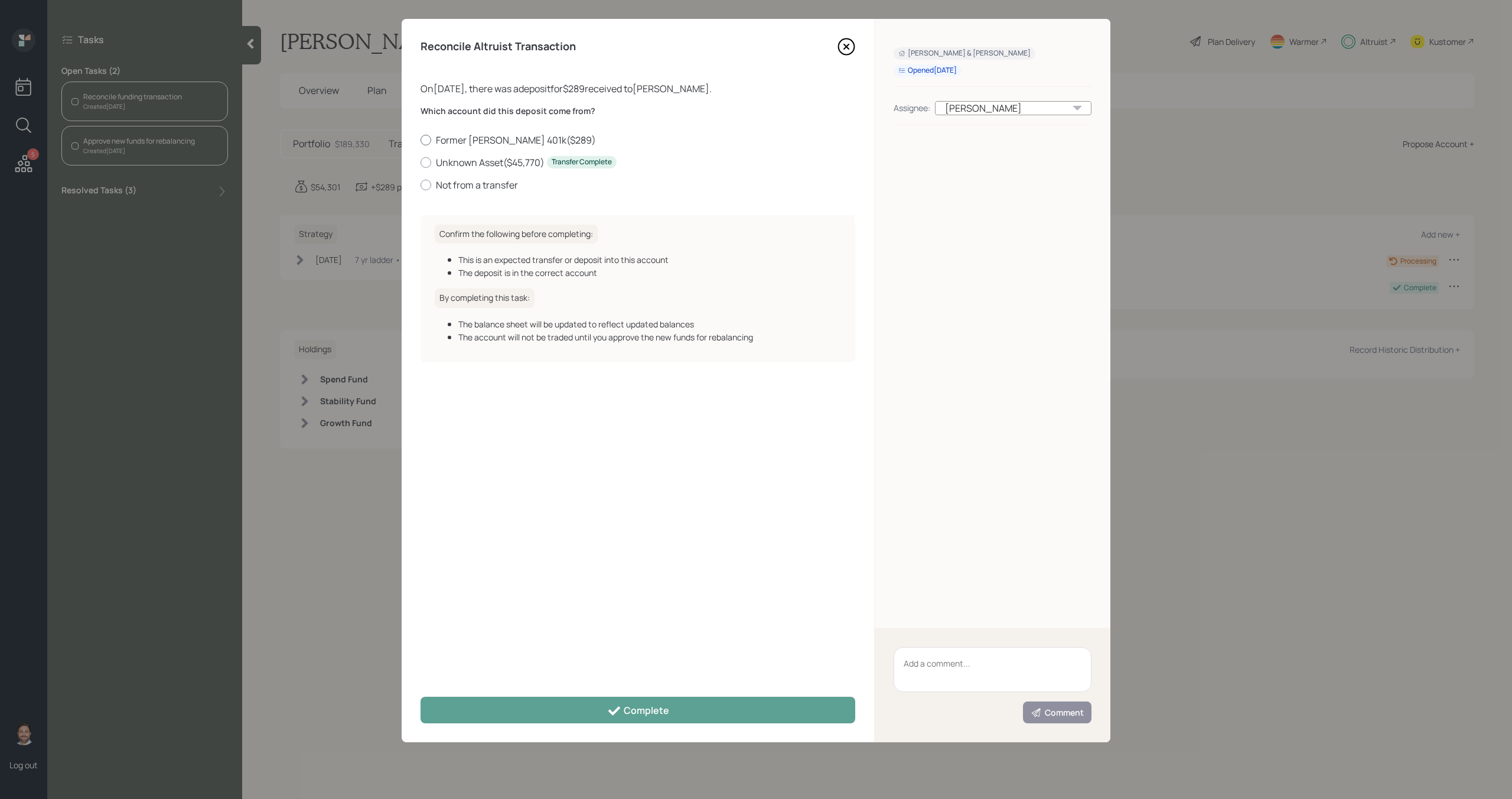
click at [435, 140] on label "Former Roth 401k ( $289 )" at bounding box center [638, 140] width 435 height 13
click at [421, 140] on input "Former Roth 401k ( $289 )" at bounding box center [420, 140] width 1 height 1
radio input "true"
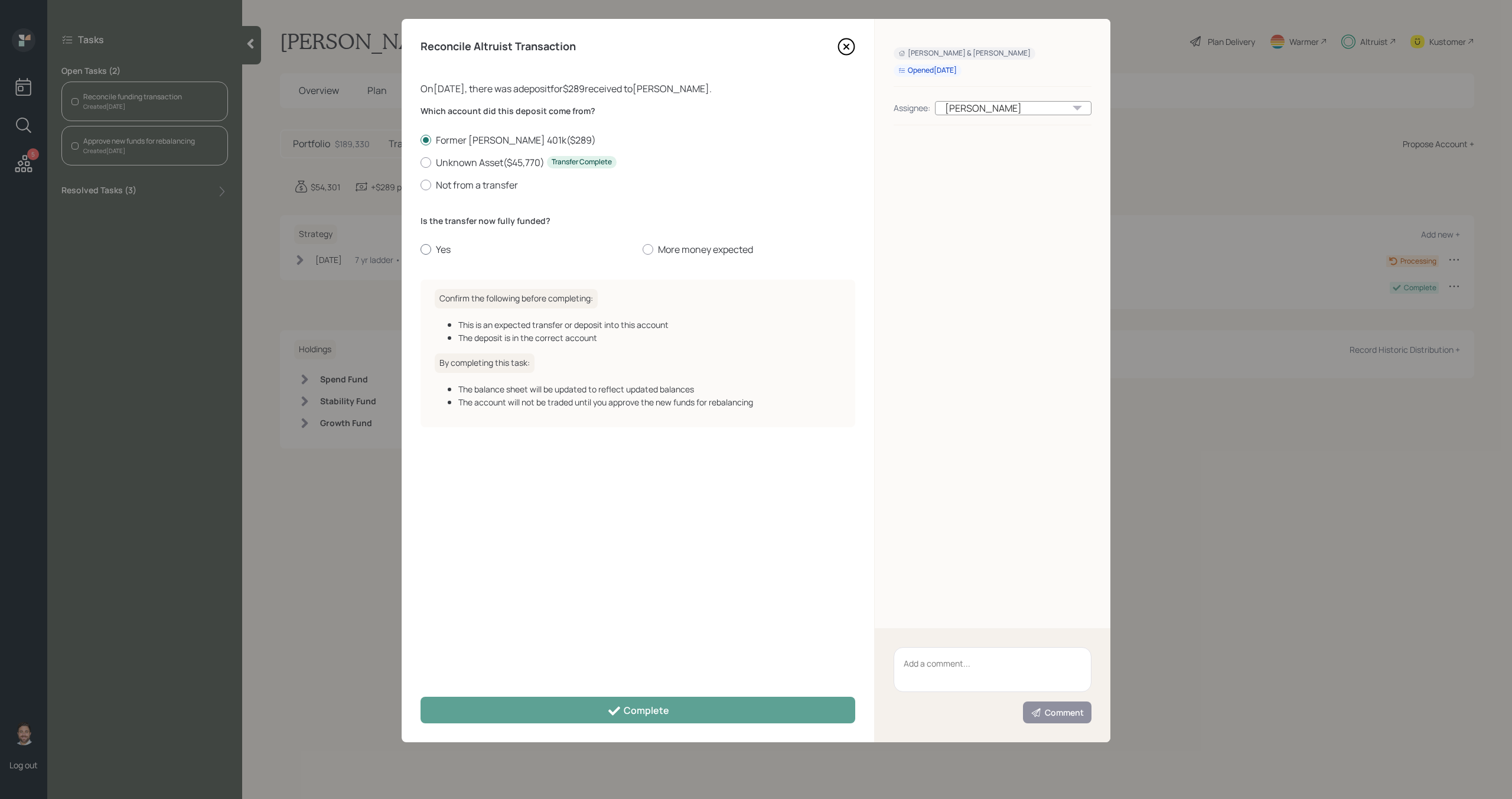
click at [435, 247] on label "Yes" at bounding box center [527, 249] width 213 height 13
click at [421, 249] on input "Yes" at bounding box center [420, 249] width 1 height 1
radio input "true"
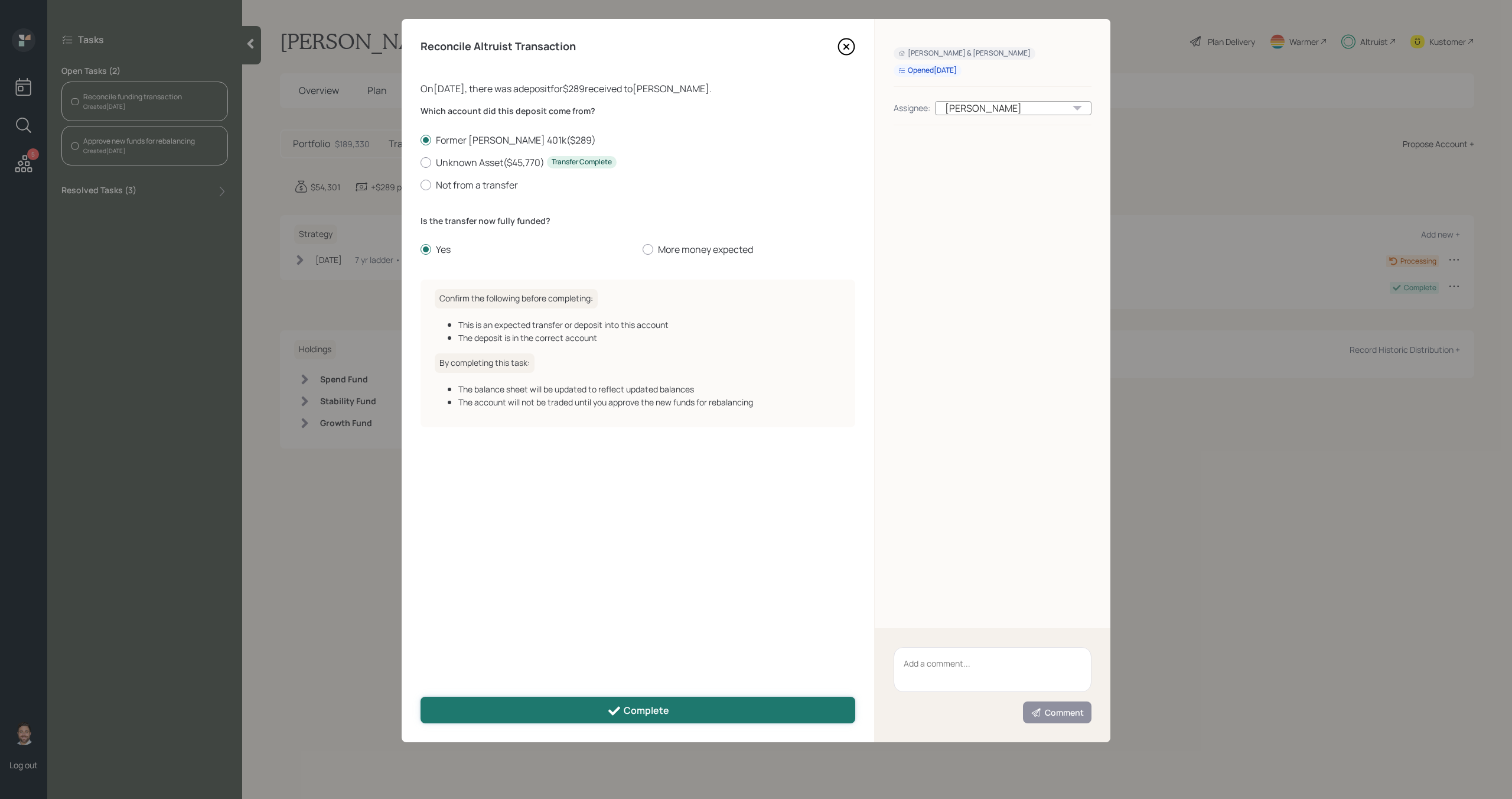
click at [521, 723] on button "Complete" at bounding box center [638, 710] width 435 height 27
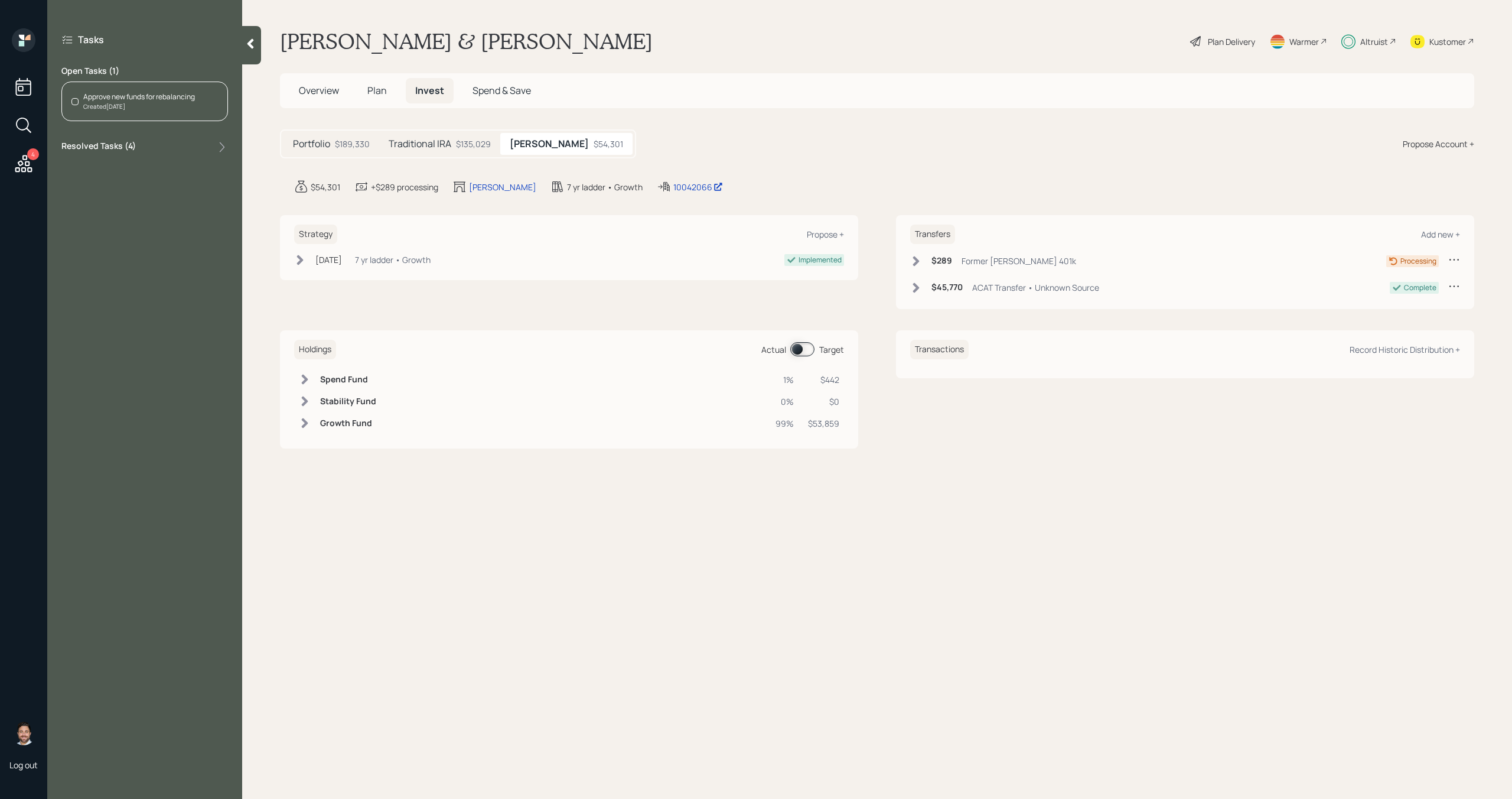
click at [204, 104] on div "Approve new funds for rebalancing Created Today" at bounding box center [144, 100] width 166 height 39
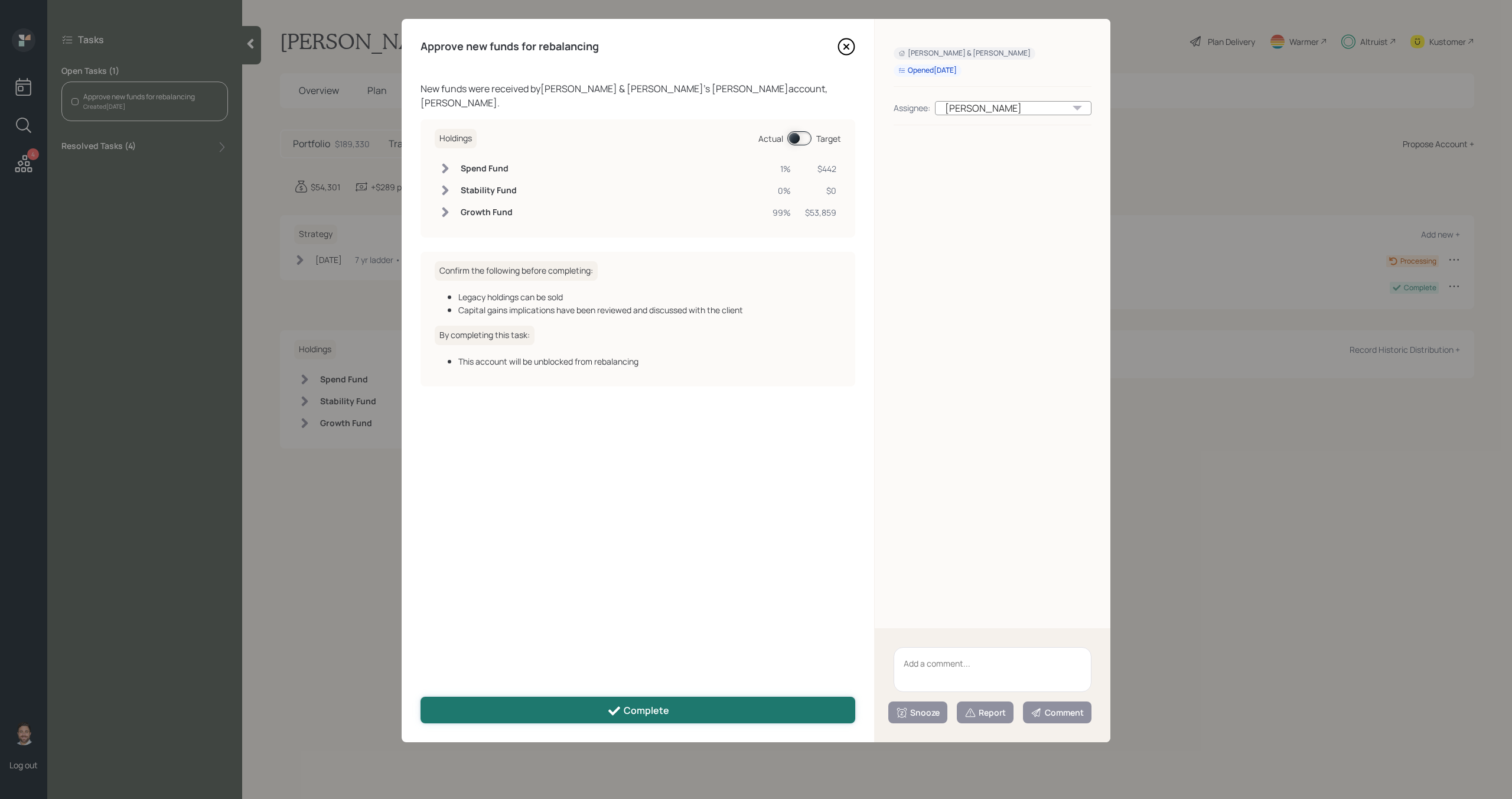
click at [603, 716] on button "Complete" at bounding box center [638, 710] width 435 height 27
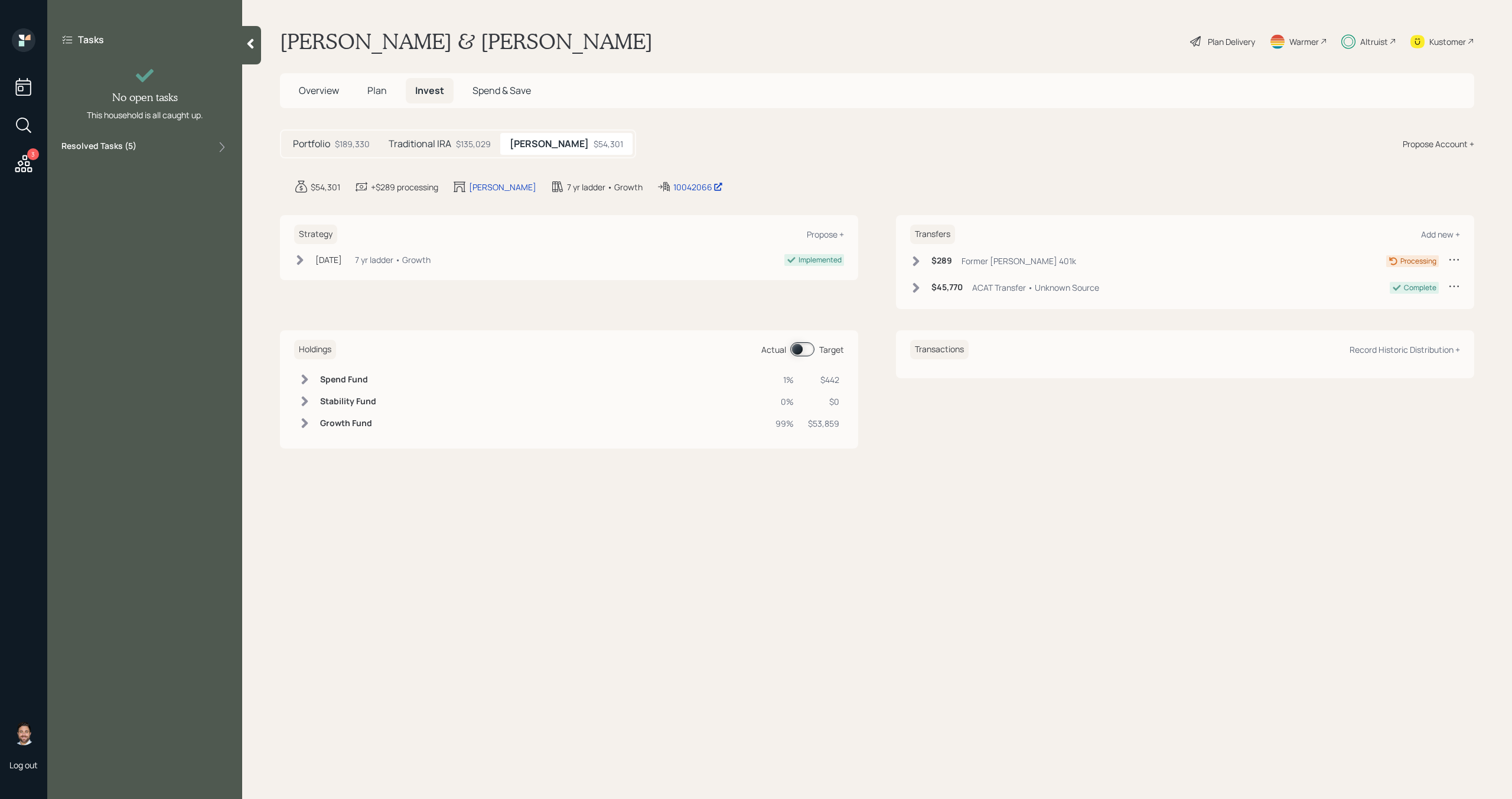
click at [23, 169] on icon at bounding box center [23, 163] width 21 height 21
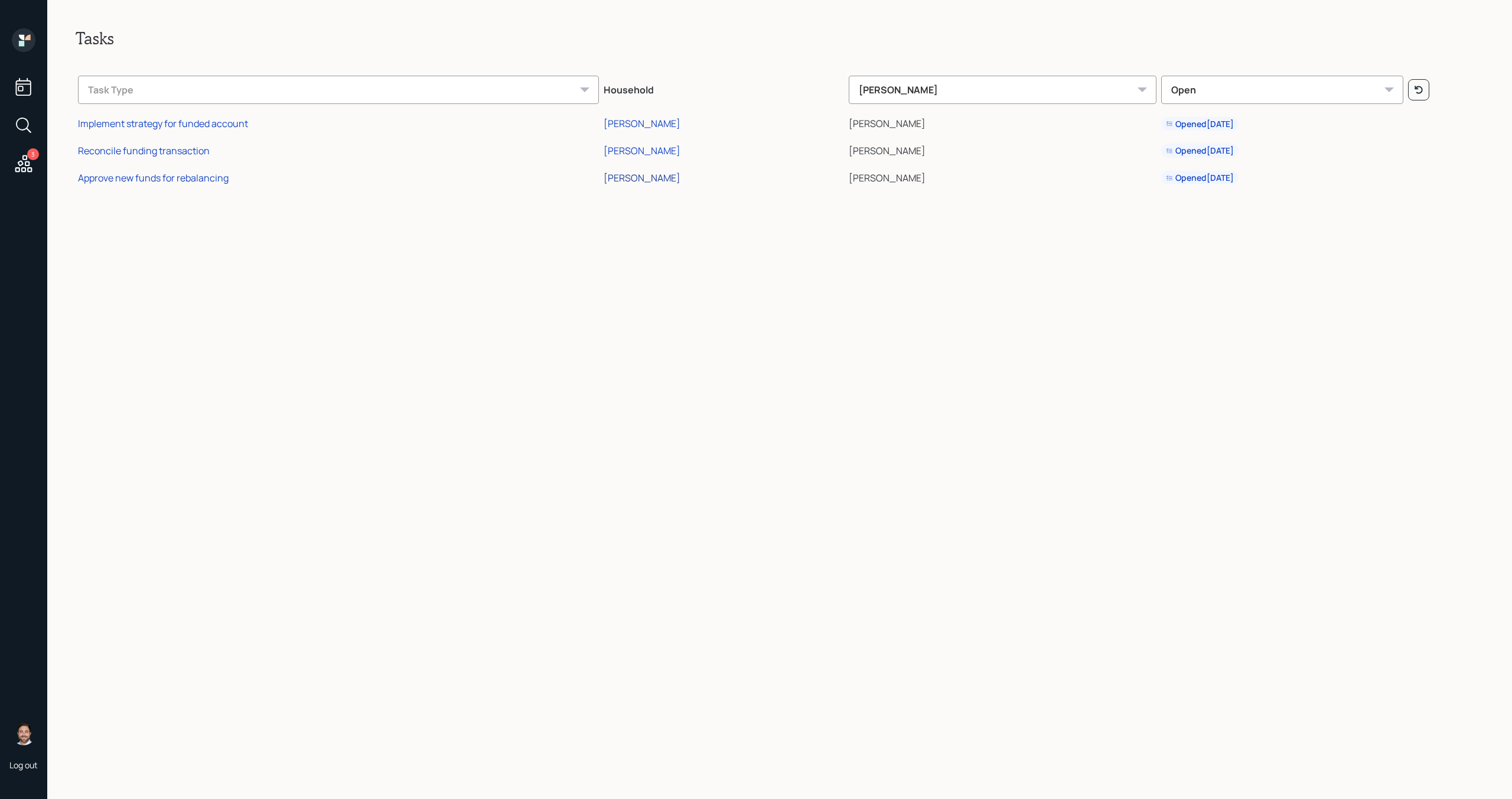
click at [676, 174] on div "Jim Glatz" at bounding box center [643, 178] width 77 height 13
